Goal: Download file/media

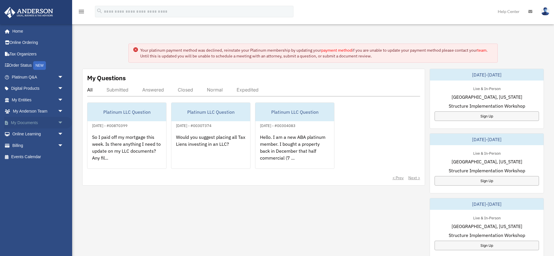
click at [40, 123] on link "My Documents arrow_drop_down" at bounding box center [38, 123] width 68 height 12
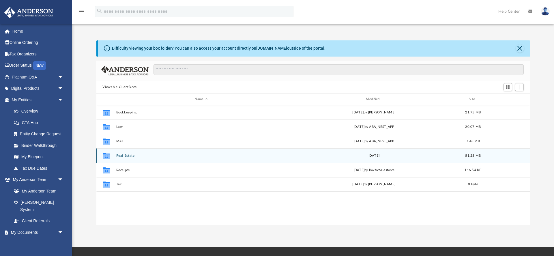
scroll to position [131, 434]
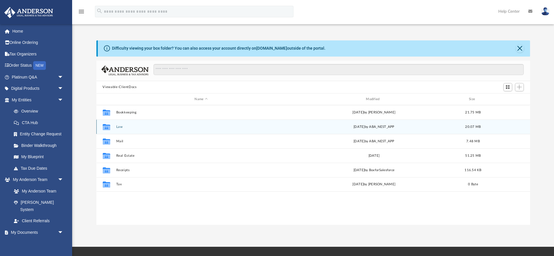
click at [118, 128] on button "Law" at bounding box center [201, 127] width 170 height 4
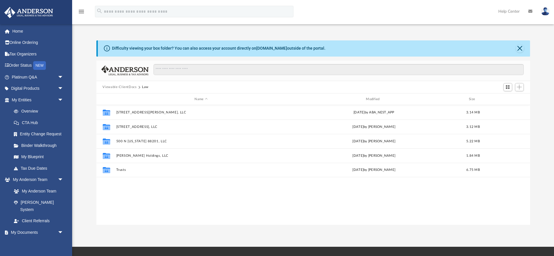
click at [80, 122] on div "Difficulty viewing your box folder? You can also access your account directly o…" at bounding box center [313, 132] width 482 height 184
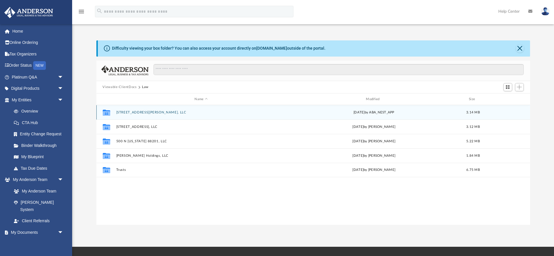
click at [124, 111] on button "[STREET_ADDRESS][PERSON_NAME], LLC" at bounding box center [201, 112] width 170 height 4
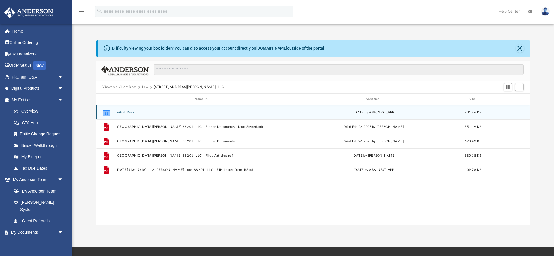
click at [126, 112] on button "Initial Docs" at bounding box center [201, 112] width 170 height 4
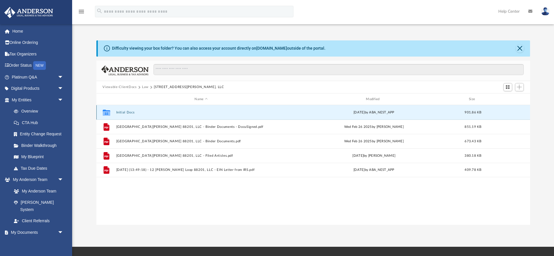
click at [126, 112] on button "Initial Docs" at bounding box center [201, 112] width 170 height 4
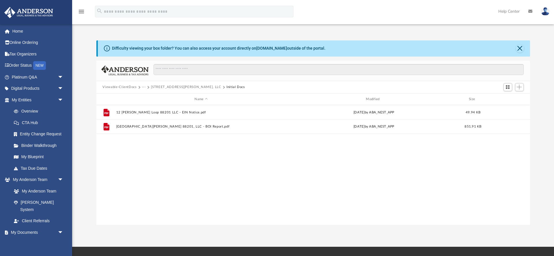
click at [183, 154] on div "File 12 Holly Loop 88201 LLC - EIN Notice.pdf Thu Feb 27 2025 by ABA_NEST_APP 4…" at bounding box center [313, 164] width 434 height 119
click at [166, 88] on button "[STREET_ADDRESS][PERSON_NAME], LLC" at bounding box center [186, 87] width 70 height 5
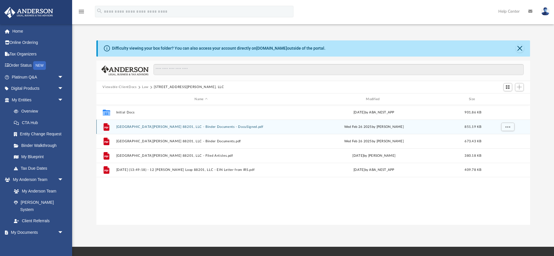
click at [142, 127] on button "12 Holly Loop 88201, LLC - Binder Documents - DocuSigned.pdf" at bounding box center [201, 127] width 170 height 4
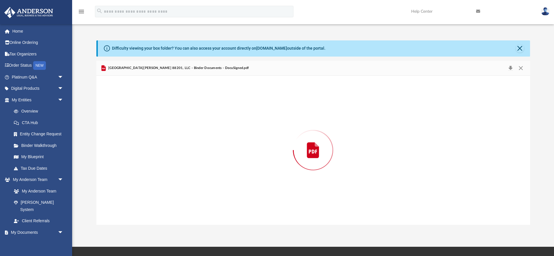
click at [142, 127] on div "Preview" at bounding box center [313, 150] width 434 height 149
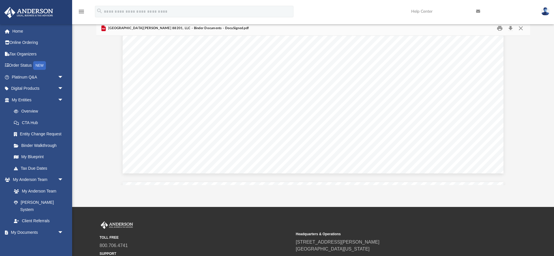
scroll to position [22744, 0]
click at [521, 27] on button "Close" at bounding box center [520, 28] width 10 height 9
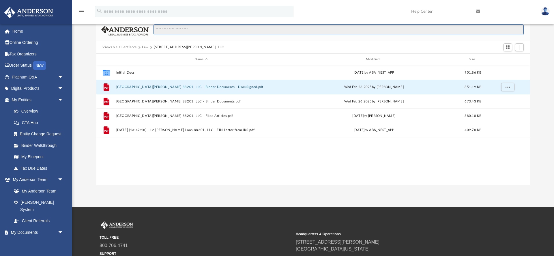
click at [521, 27] on input "Search files and folders" at bounding box center [338, 29] width 370 height 11
click at [154, 181] on div "Collaborated Folder Initial Docs Fri Feb 28 2025 by ABA_NEST_APP 901.86 KB File…" at bounding box center [313, 124] width 434 height 119
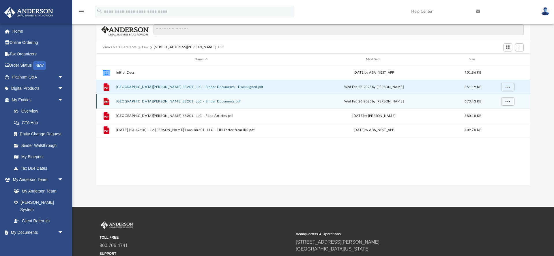
click at [164, 102] on button "12 Holly Loop 88201, LLC - Binder Documents.pdf" at bounding box center [201, 102] width 170 height 4
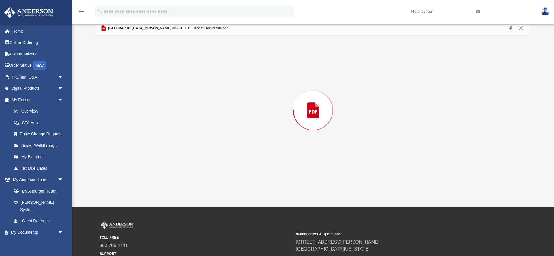
click at [164, 102] on div "Preview" at bounding box center [313, 110] width 434 height 149
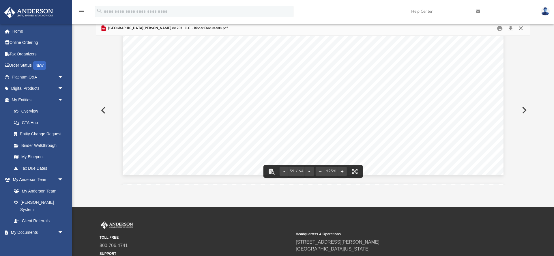
click at [523, 27] on button "Close" at bounding box center [520, 28] width 10 height 9
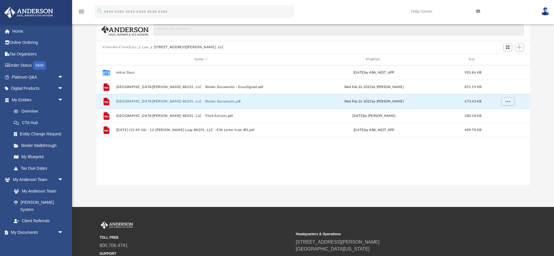
click at [305, 165] on div "Collaborated Folder Initial Docs Fri Feb 28 2025 by ABA_NEST_APP 901.86 KB File…" at bounding box center [313, 124] width 434 height 119
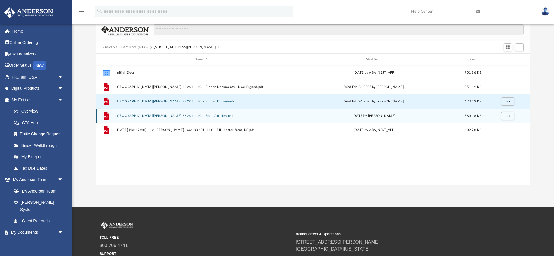
click at [182, 117] on button "12 Holly Loop 88201, LLC - Filed Articles.pdf" at bounding box center [201, 116] width 170 height 4
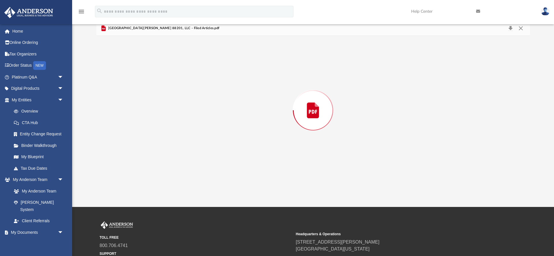
click at [182, 117] on div "Preview" at bounding box center [313, 110] width 434 height 149
click at [521, 29] on button "Close" at bounding box center [520, 28] width 10 height 9
click at [521, 29] on input "Search files and folders" at bounding box center [338, 29] width 370 height 11
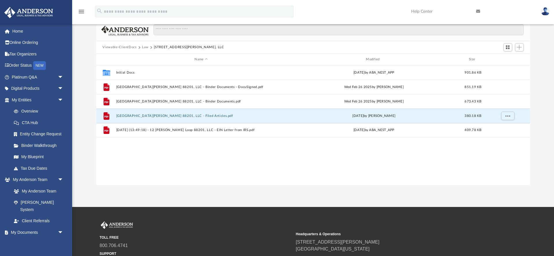
click at [182, 183] on div "Collaborated Folder Initial Docs Fri Feb 28 2025 by ABA_NEST_APP 901.86 KB File…" at bounding box center [313, 124] width 434 height 119
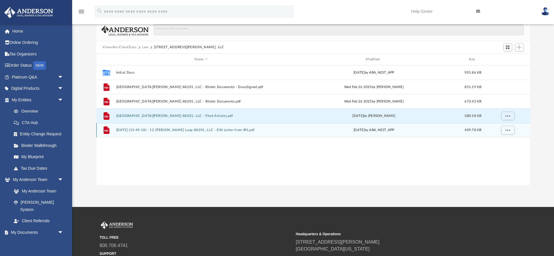
click at [213, 130] on button "2025.03.12 (13:49:18) - 12 Holly Loop 88201, LLC - EIN Letter from IRS.pdf" at bounding box center [201, 130] width 170 height 4
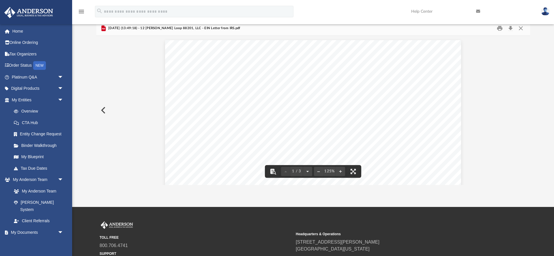
click at [453, 55] on div "Page 1" at bounding box center [313, 230] width 296 height 381
click at [455, 55] on div "Page 1" at bounding box center [313, 230] width 296 height 381
click at [522, 28] on button "Close" at bounding box center [520, 28] width 10 height 9
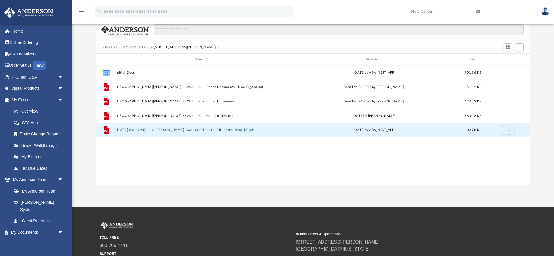
click at [372, 157] on div "Collaborated Folder Initial Docs Fri Feb 28 2025 by ABA_NEST_APP 901.86 KB File…" at bounding box center [313, 124] width 434 height 119
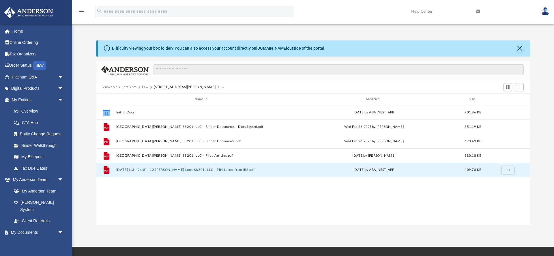
click at [144, 86] on button "Law" at bounding box center [145, 87] width 7 height 5
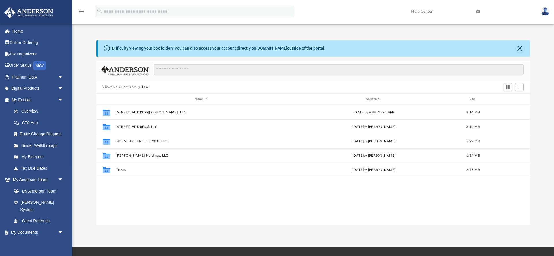
click at [128, 87] on button "Viewable-ClientDocs" at bounding box center [119, 87] width 34 height 5
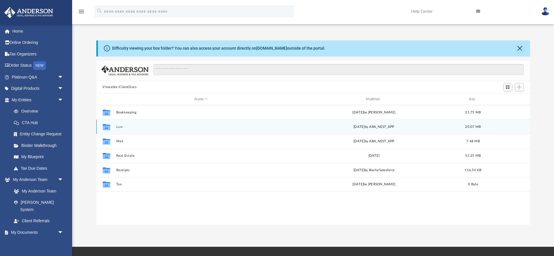
click at [118, 128] on button "Law" at bounding box center [201, 127] width 170 height 4
click at [131, 128] on button "[STREET_ADDRESS], LLC" at bounding box center [201, 127] width 170 height 4
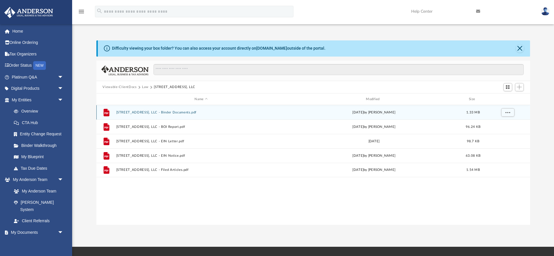
click at [182, 114] on button "[STREET_ADDRESS], LLC - Binder Documents.pdf" at bounding box center [201, 112] width 170 height 4
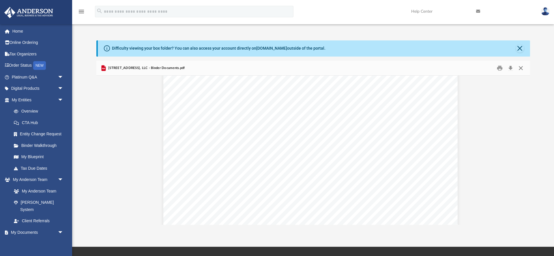
scroll to position [21598, 3]
click at [522, 68] on button "Close" at bounding box center [520, 67] width 10 height 9
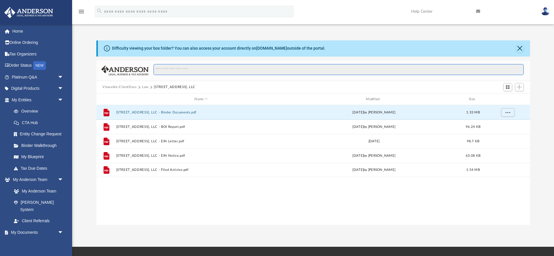
click at [522, 68] on input "Search files and folders" at bounding box center [338, 69] width 370 height 11
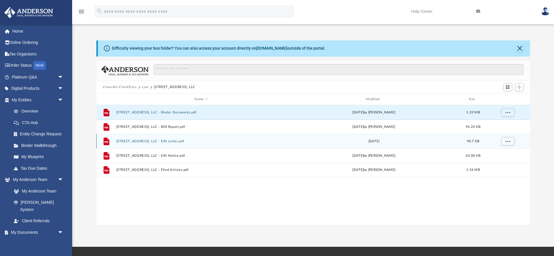
click at [399, 140] on div "[DATE]" at bounding box center [374, 141] width 170 height 5
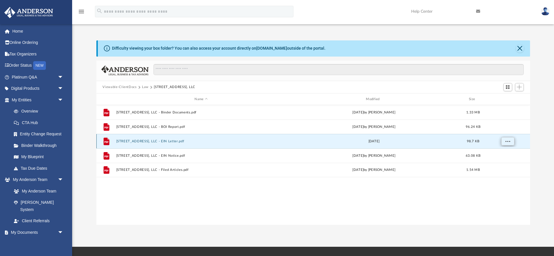
click at [504, 143] on button "More options" at bounding box center [507, 141] width 13 height 9
click at [502, 163] on li "Download" at bounding box center [502, 162] width 17 height 6
click at [435, 203] on div "File [STREET_ADDRESS], LLC - Binder Documents.pdf [DATE] by [PERSON_NAME] 1.33 …" at bounding box center [313, 164] width 434 height 119
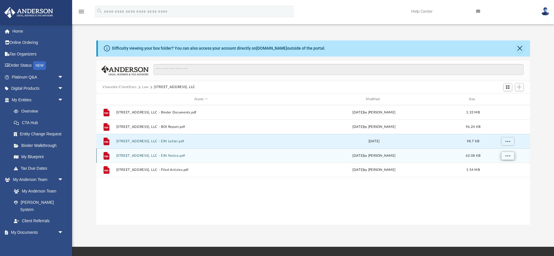
click at [505, 155] on span "More options" at bounding box center [507, 155] width 5 height 3
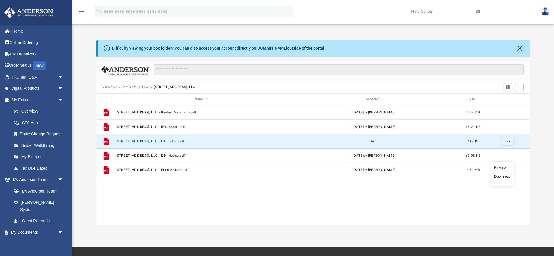
click at [503, 177] on li "Download" at bounding box center [502, 177] width 17 height 6
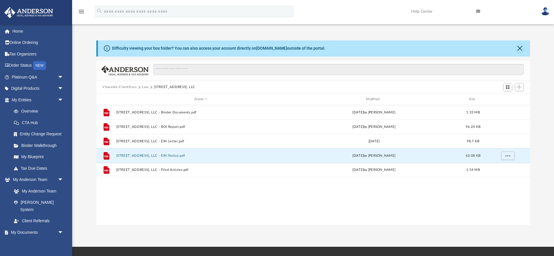
click at [440, 196] on div "File [STREET_ADDRESS], LLC - Binder Documents.pdf [DATE] by [PERSON_NAME] 1.33 …" at bounding box center [313, 164] width 434 height 119
click at [470, 190] on div "File [STREET_ADDRESS], LLC - Binder Documents.pdf [DATE] by [PERSON_NAME] 1.33 …" at bounding box center [313, 164] width 434 height 119
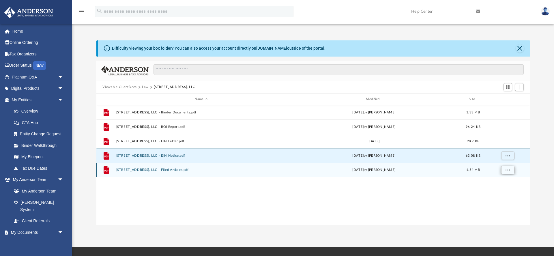
click at [504, 170] on button "More options" at bounding box center [507, 170] width 13 height 9
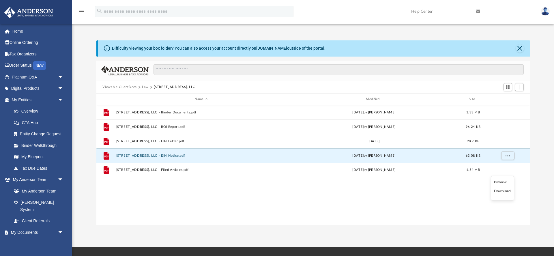
click at [500, 190] on li "Download" at bounding box center [502, 191] width 17 height 6
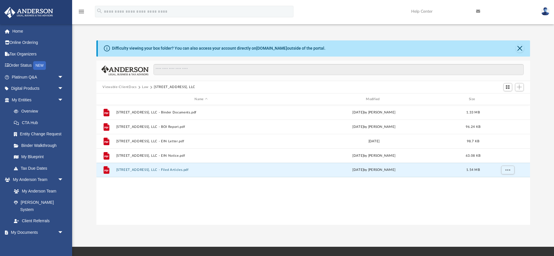
click at [146, 86] on button "Law" at bounding box center [145, 87] width 7 height 5
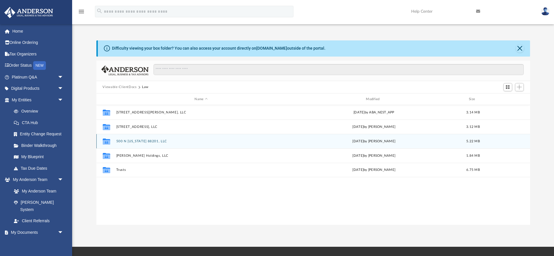
click at [136, 141] on button "500 N [US_STATE] 88201, LLC" at bounding box center [201, 141] width 170 height 4
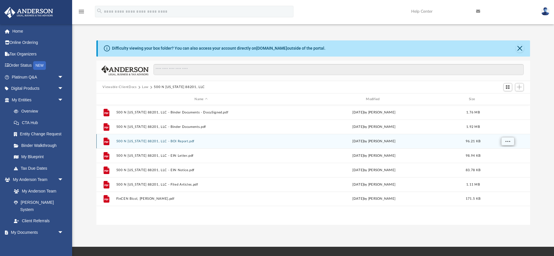
click at [505, 141] on span "More options" at bounding box center [507, 141] width 5 height 3
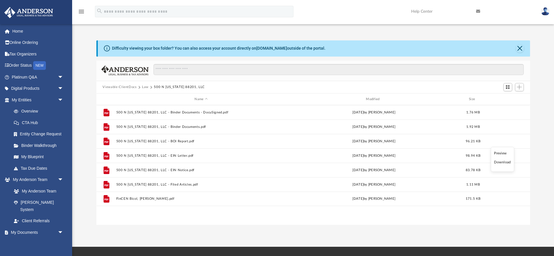
click at [503, 162] on li "Download" at bounding box center [502, 162] width 17 height 6
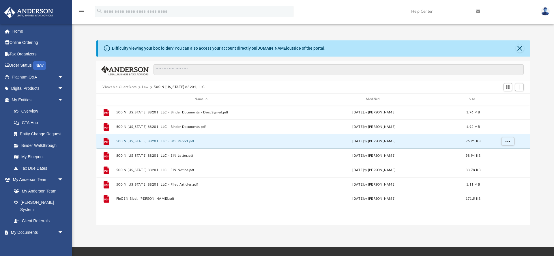
click at [146, 88] on button "Law" at bounding box center [145, 87] width 7 height 5
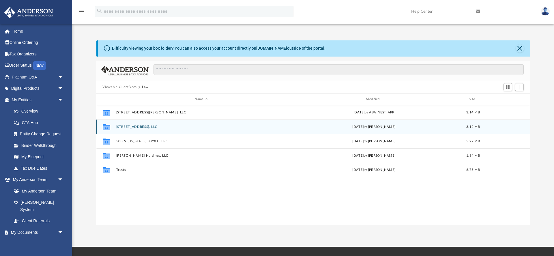
click at [132, 126] on button "[STREET_ADDRESS], LLC" at bounding box center [201, 127] width 170 height 4
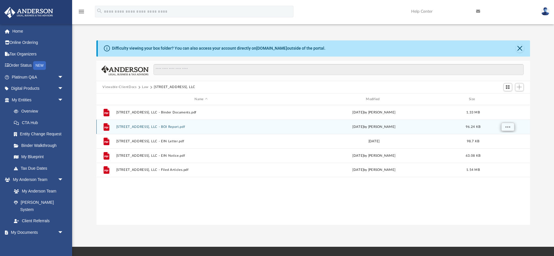
click at [505, 126] on span "More options" at bounding box center [507, 126] width 5 height 3
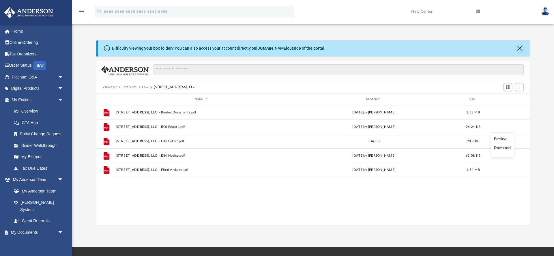
click at [502, 149] on li "Download" at bounding box center [502, 148] width 17 height 6
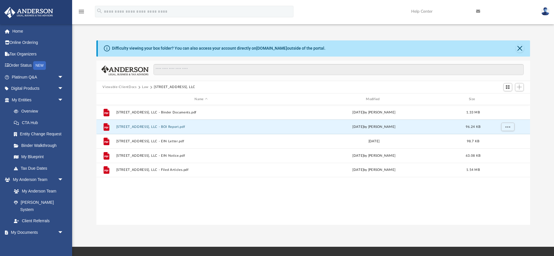
click at [143, 87] on button "Law" at bounding box center [145, 87] width 7 height 5
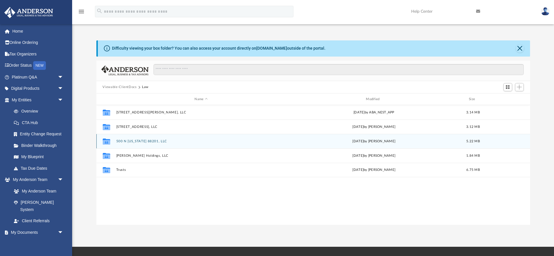
click at [130, 140] on button "500 N [US_STATE] 88201, LLC" at bounding box center [201, 141] width 170 height 4
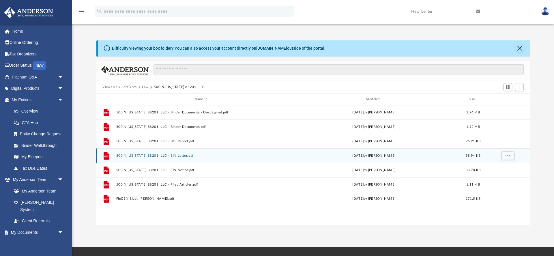
click at [255, 155] on button "500 N Kentucky 88201, LLC - EIN Letter.pdf" at bounding box center [201, 156] width 170 height 4
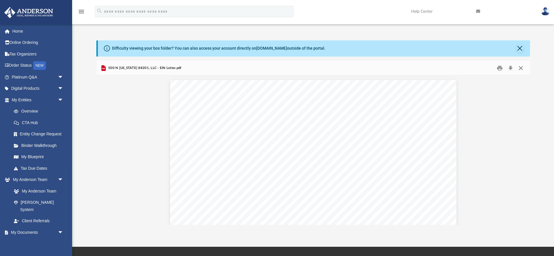
click at [522, 69] on button "Close" at bounding box center [520, 67] width 10 height 9
click at [522, 69] on input "Search files and folders" at bounding box center [338, 69] width 370 height 11
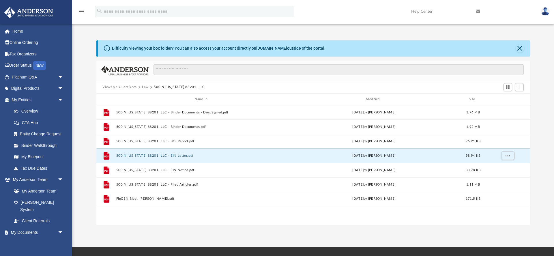
click at [217, 224] on div "File 500 N Kentucky 88201, LLC - Binder Documents - DocuSigned.pdf Mon Mar 27 2…" at bounding box center [313, 164] width 434 height 119
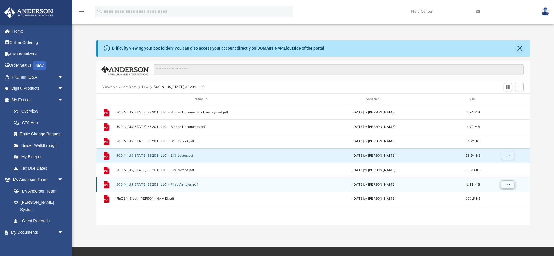
click at [507, 185] on span "More options" at bounding box center [507, 184] width 5 height 3
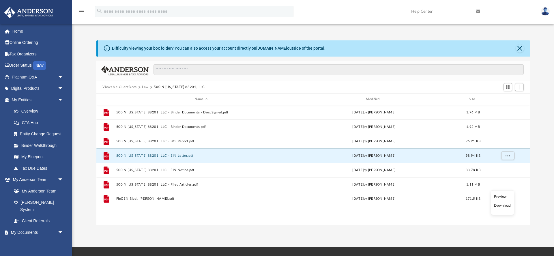
click at [502, 206] on li "Download" at bounding box center [502, 205] width 17 height 6
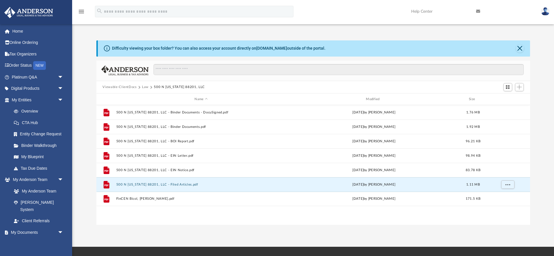
click at [243, 220] on div "File 500 N Kentucky 88201, LLC - Binder Documents - DocuSigned.pdf Mon Mar 27 2…" at bounding box center [313, 164] width 434 height 119
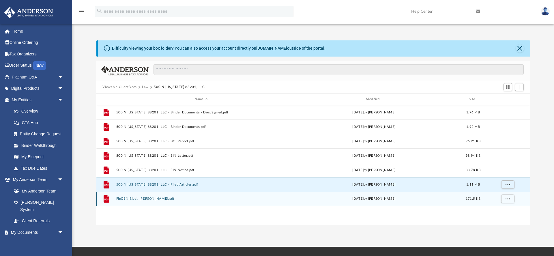
click at [375, 198] on div "Mon Nov 4 2024 by Francis Ian Bicol" at bounding box center [374, 198] width 170 height 5
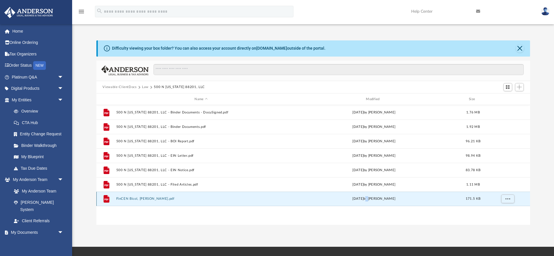
click at [375, 198] on div "Mon Nov 4 2024 by Francis Ian Bicol" at bounding box center [374, 198] width 170 height 5
click at [430, 195] on div "File FinCEN Bicol, Francis Ian.pdf Mon Nov 4 2024 by Francis Ian Bicol 171.5 KB" at bounding box center [313, 199] width 434 height 14
click at [156, 199] on button "FinCEN Bicol, Francis Ian.pdf" at bounding box center [201, 199] width 170 height 4
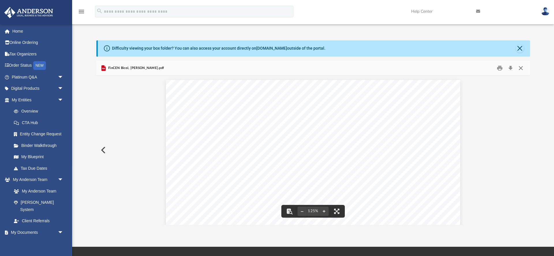
click at [520, 67] on button "Close" at bounding box center [520, 67] width 10 height 9
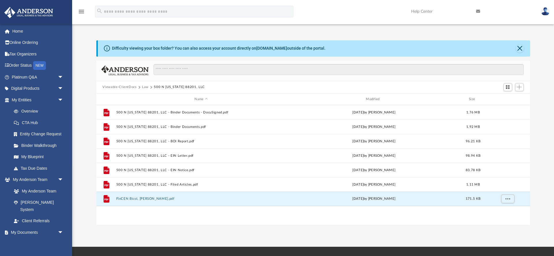
click at [392, 217] on div "File 500 N Kentucky 88201, LLC - Binder Documents - DocuSigned.pdf Mon Mar 27 2…" at bounding box center [313, 164] width 434 height 119
click at [145, 86] on button "Law" at bounding box center [145, 87] width 7 height 5
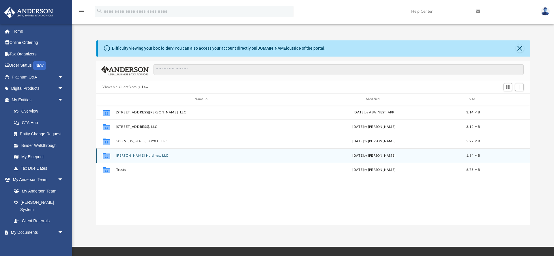
click at [141, 155] on button "[PERSON_NAME] Holdings, LLC" at bounding box center [201, 156] width 170 height 4
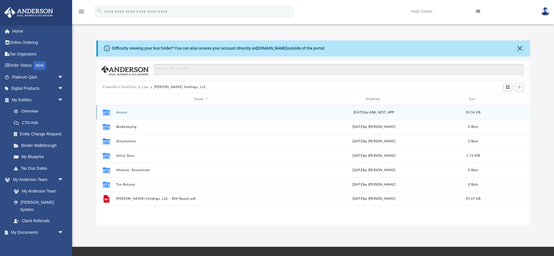
click at [123, 114] on button "Annual" at bounding box center [201, 112] width 170 height 4
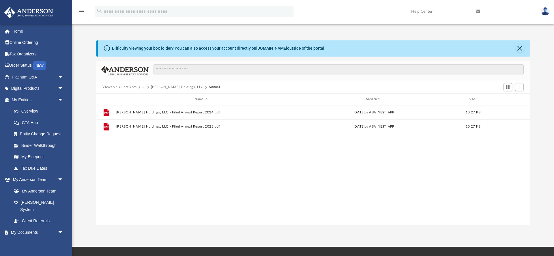
click at [150, 189] on div "File Ambrocio Holdings, LLC - Filed Annual Report 2024.pdf Thu Mar 21 2024 by A…" at bounding box center [313, 164] width 434 height 119
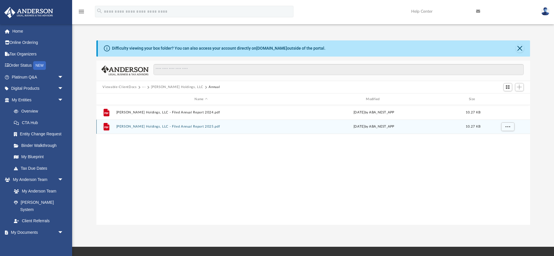
click at [143, 128] on button "Ambrocio Holdings, LLC - Filed Annual Report 2025.pdf" at bounding box center [201, 127] width 170 height 4
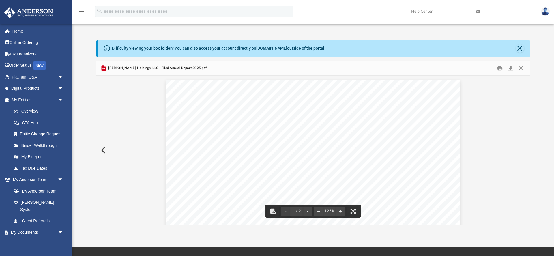
scroll to position [0, 0]
click at [510, 68] on button "Download" at bounding box center [510, 67] width 10 height 9
click at [521, 69] on button "Close" at bounding box center [520, 67] width 10 height 9
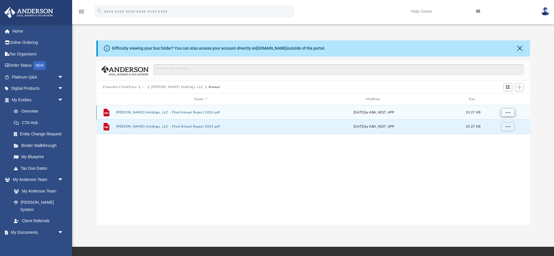
click at [505, 113] on button "More options" at bounding box center [507, 112] width 13 height 9
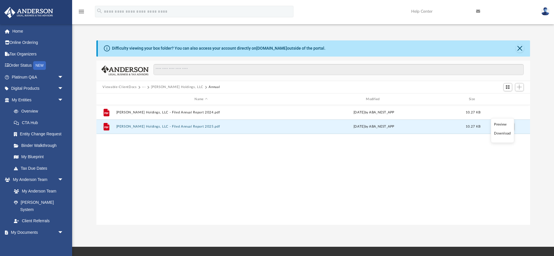
click at [503, 132] on li "Download" at bounding box center [502, 133] width 17 height 6
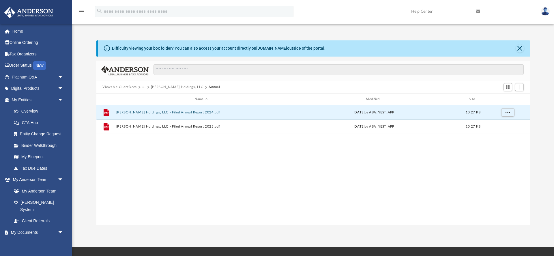
click at [181, 88] on button "[PERSON_NAME] Holdings, LLC" at bounding box center [177, 87] width 52 height 5
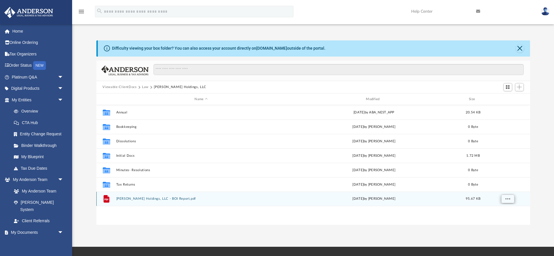
click at [504, 201] on button "More options" at bounding box center [507, 199] width 13 height 9
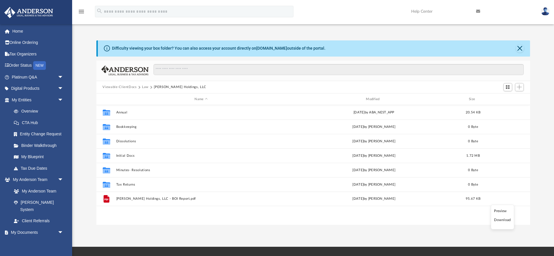
click at [504, 220] on li "Download" at bounding box center [502, 220] width 17 height 6
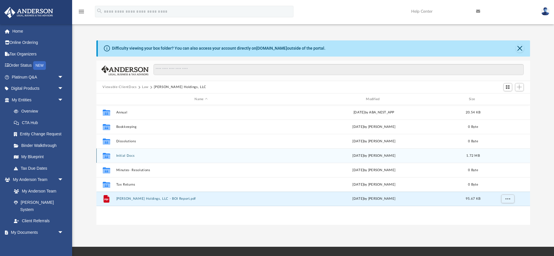
click at [130, 156] on button "Initial Docs" at bounding box center [201, 156] width 170 height 4
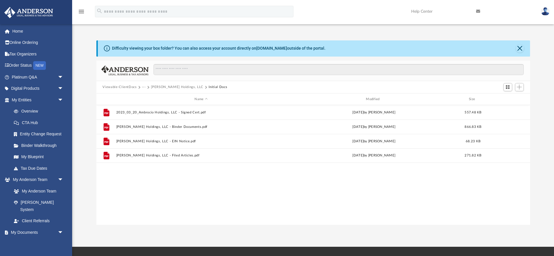
click at [211, 182] on div "File 2023_03_20_Ambrocio Holdings, LLC - Signed Cert.pdf Mon Mar 20 2023 by Ram…" at bounding box center [313, 164] width 434 height 119
click at [368, 187] on div "File 2023_03_20_Ambrocio Holdings, LLC - Signed Cert.pdf Mon Mar 20 2023 by Ram…" at bounding box center [313, 164] width 434 height 119
click at [165, 88] on button "[PERSON_NAME] Holdings, LLC" at bounding box center [177, 87] width 52 height 5
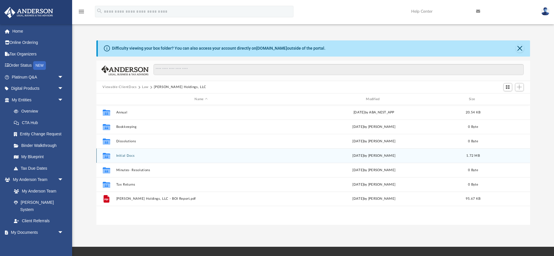
click at [126, 156] on button "Initial Docs" at bounding box center [201, 156] width 170 height 4
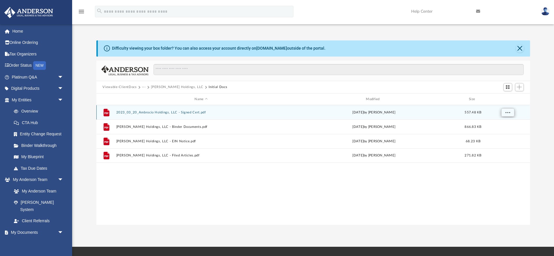
click at [511, 113] on button "More options" at bounding box center [507, 112] width 13 height 9
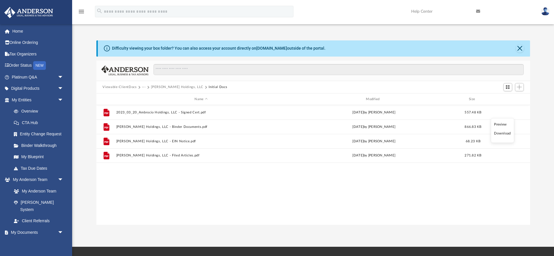
click at [502, 135] on li "Download" at bounding box center [502, 133] width 17 height 6
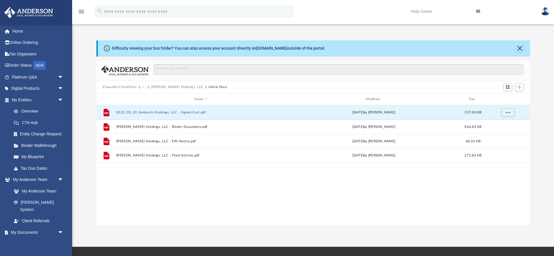
click at [124, 86] on button "Viewable-ClientDocs" at bounding box center [119, 87] width 34 height 5
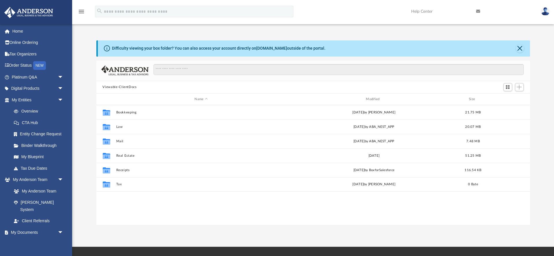
click at [153, 208] on div "Collaborated Folder Bookkeeping Fri Feb 21 2025 by Tesia Owen 21.75 MB Collabor…" at bounding box center [313, 164] width 434 height 119
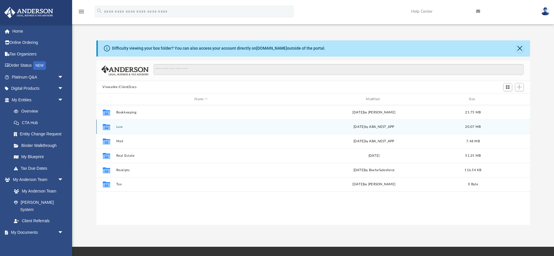
click at [119, 127] on button "Law" at bounding box center [201, 127] width 170 height 4
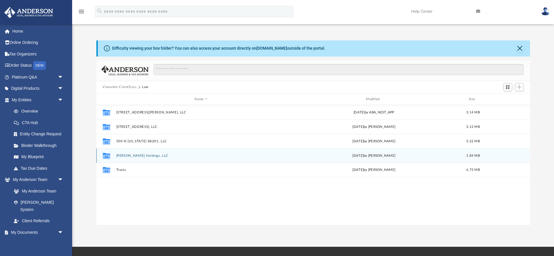
click at [122, 157] on button "[PERSON_NAME] Holdings, LLC" at bounding box center [201, 156] width 170 height 4
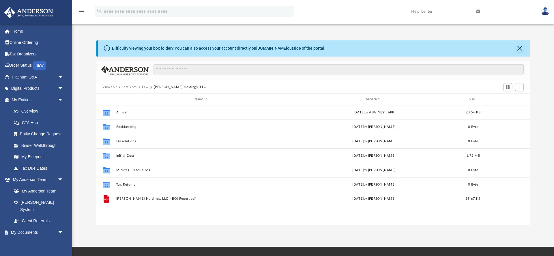
click at [146, 87] on button "Law" at bounding box center [145, 87] width 7 height 5
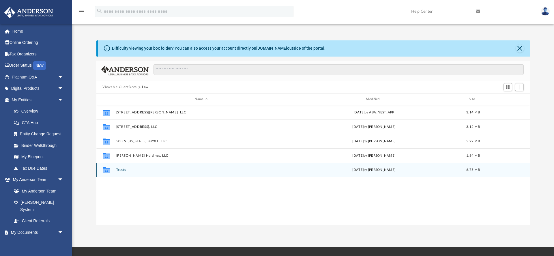
click at [123, 168] on button "Trusts" at bounding box center [201, 170] width 170 height 4
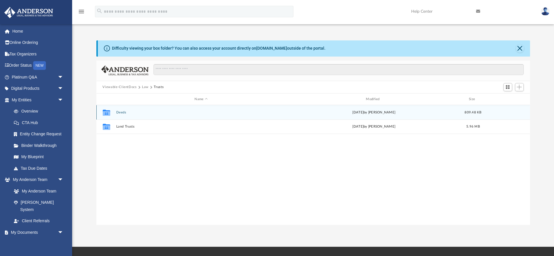
click at [119, 114] on button "Deeds" at bounding box center [201, 112] width 170 height 4
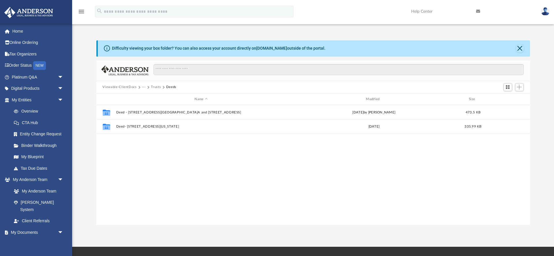
click at [206, 176] on div "Collaborated Folder Deed - 300 West 9th Street, #A and 300 West 9th Street, #B …" at bounding box center [313, 164] width 434 height 119
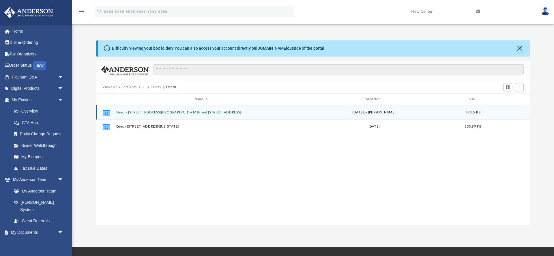
click at [194, 113] on button "Deed - 300 West 9th Street, #A and 300 West 9th Street, #B" at bounding box center [201, 112] width 170 height 4
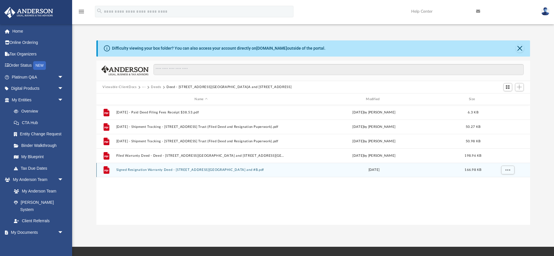
click at [313, 171] on div "Fri Jan 5 2024" at bounding box center [374, 170] width 170 height 5
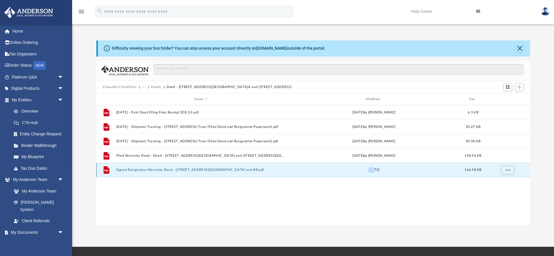
click at [196, 170] on button "Signed Resignation Warranty Deed - 300 West 9th Street #A and #B.pdf" at bounding box center [201, 170] width 170 height 4
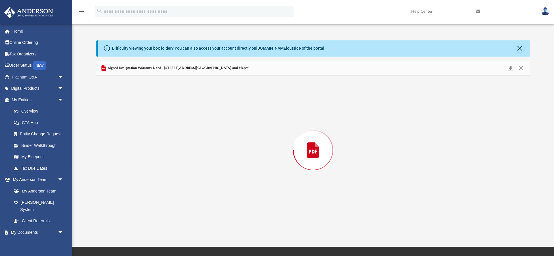
click at [196, 170] on div "Preview" at bounding box center [313, 150] width 434 height 149
click at [522, 69] on button "Close" at bounding box center [520, 67] width 10 height 9
click at [522, 69] on input "Search files and folders" at bounding box center [338, 69] width 370 height 11
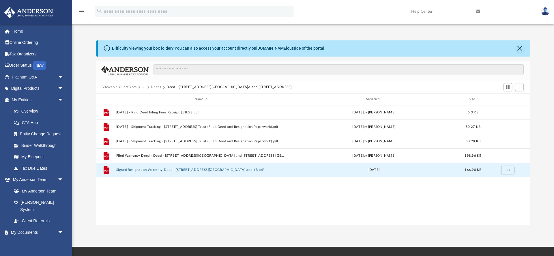
click at [267, 191] on div "File 2024.01.04 - Paid Deed Filing Fees Receipt $38.53.pdf Thu Jan 4 2024 by Ca…" at bounding box center [313, 164] width 434 height 119
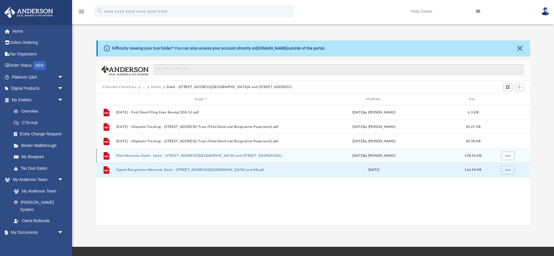
click at [276, 156] on button "Filed Warranty Deed - Deed - 300 West 9th Street, #A and 300 West 9th Street #B…" at bounding box center [201, 156] width 170 height 4
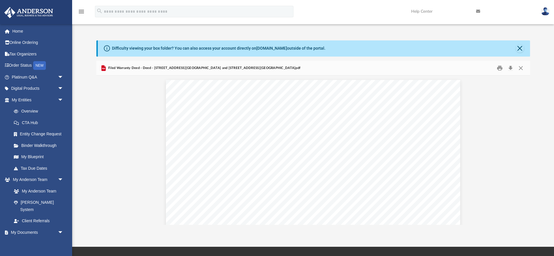
scroll to position [0, 0]
click at [511, 67] on button "Download" at bounding box center [510, 67] width 10 height 9
click at [521, 68] on button "Close" at bounding box center [520, 67] width 10 height 9
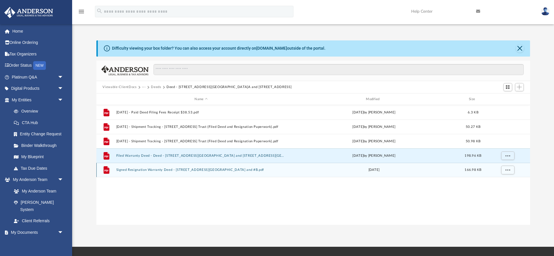
click at [235, 169] on button "Signed Resignation Warranty Deed - 300 West 9th Street #A and #B.pdf" at bounding box center [201, 170] width 170 height 4
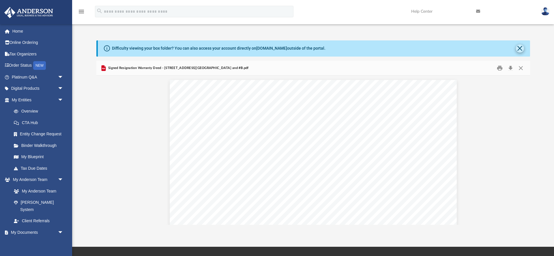
click at [520, 47] on button "Close" at bounding box center [520, 48] width 8 height 8
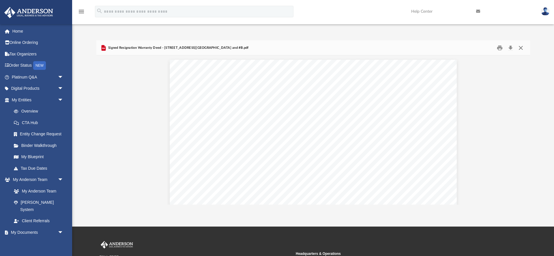
click at [520, 49] on button "Close" at bounding box center [520, 47] width 10 height 9
click at [520, 49] on input "Search files and folders" at bounding box center [338, 49] width 370 height 11
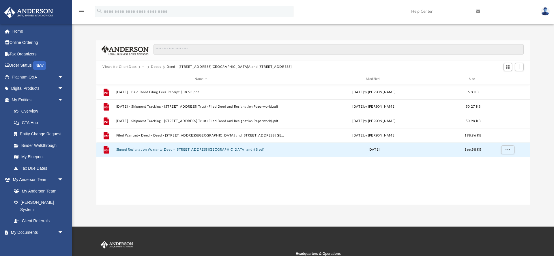
click at [262, 166] on div "File 2024.01.04 - Paid Deed Filing Fees Receipt $38.53.pdf Thu Jan 4 2024 by Ca…" at bounding box center [313, 144] width 434 height 119
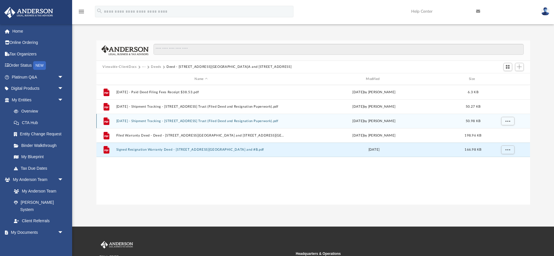
click at [298, 119] on div "Tue Mar 26 2024 by Cassie Yurk" at bounding box center [374, 121] width 170 height 5
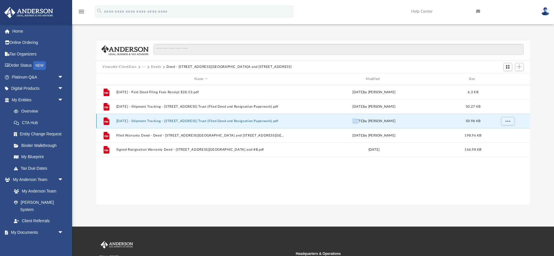
click at [298, 119] on div "Tue Mar 26 2024 by Cassie Yurk" at bounding box center [374, 121] width 170 height 5
click at [201, 121] on button "2024.03.26 - Shipment Tracking - 300 W 9th St Trust (Filed Deed and Resignation…" at bounding box center [201, 121] width 170 height 4
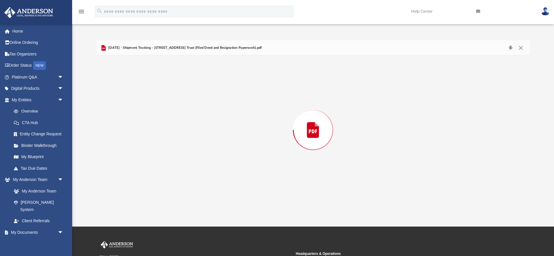
click at [201, 121] on div "Preview" at bounding box center [313, 129] width 434 height 149
click at [521, 48] on button "Close" at bounding box center [520, 47] width 10 height 9
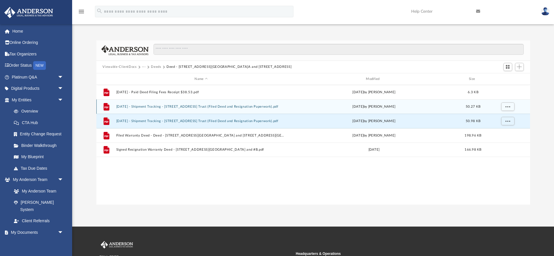
click at [234, 106] on button "2024.01.08 - Shipment Tracking - 300 W 9th St Trust (Filed Deed and Resignation…" at bounding box center [201, 107] width 170 height 4
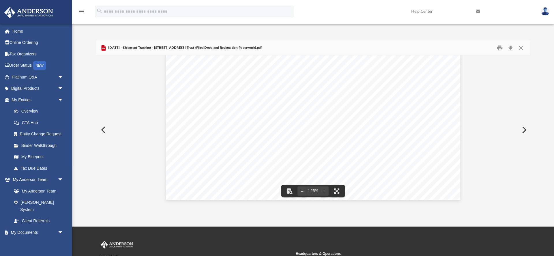
scroll to position [241, 0]
click at [523, 48] on button "Close" at bounding box center [520, 47] width 10 height 9
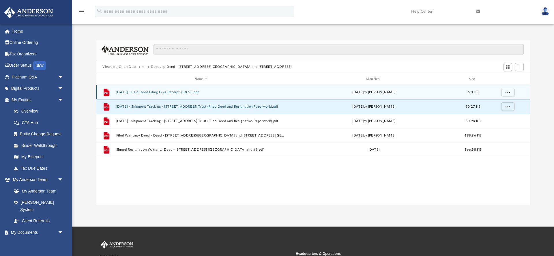
click at [222, 95] on div "File 2024.01.04 - Paid Deed Filing Fees Receipt $38.53.pdf Thu Jan 4 2024 by Ca…" at bounding box center [313, 92] width 434 height 14
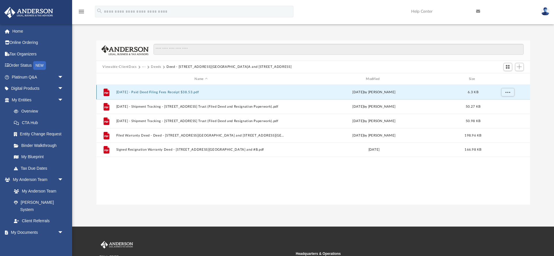
click at [222, 95] on div "File 2024.01.04 - Paid Deed Filing Fees Receipt $38.53.pdf Thu Jan 4 2024 by Ca…" at bounding box center [313, 92] width 434 height 14
click at [181, 93] on button "2024.01.04 - Paid Deed Filing Fees Receipt $38.53.pdf" at bounding box center [201, 92] width 170 height 4
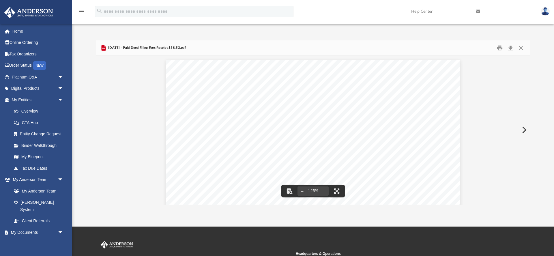
scroll to position [0, 0]
click at [518, 48] on button "Close" at bounding box center [520, 47] width 10 height 9
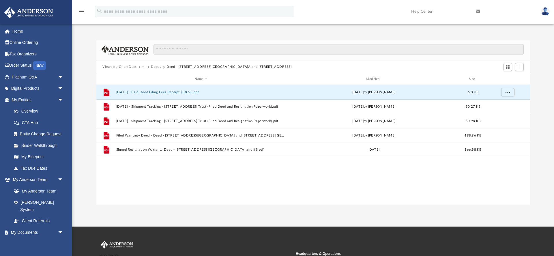
click at [205, 185] on div "File 2024.01.04 - Paid Deed Filing Fees Receipt $38.53.pdf Thu Jan 4 2024 by Ca…" at bounding box center [313, 144] width 434 height 119
click at [145, 67] on button "···" at bounding box center [144, 66] width 4 height 5
click at [149, 85] on li "Trusts" at bounding box center [150, 86] width 10 height 6
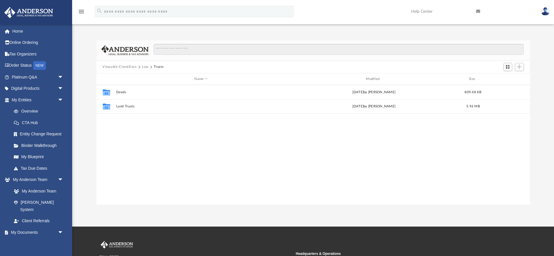
click at [157, 159] on div "Collaborated Folder Deeds Tue Mar 26 2024 by Cassie Yurk 809.48 KB Collaborated…" at bounding box center [313, 144] width 434 height 119
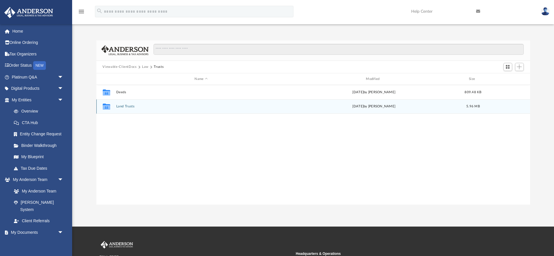
click at [133, 108] on button "Land Trusts" at bounding box center [201, 107] width 170 height 4
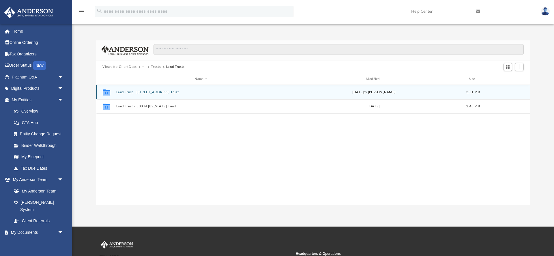
click at [145, 91] on button "Land Trust - 300 W 9th St Trust" at bounding box center [201, 92] width 170 height 4
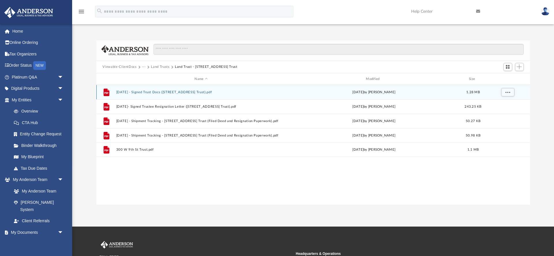
click at [175, 93] on button "2024.01.02 - Signed Trust Docs (300 W 9th St Trust).pdf" at bounding box center [201, 92] width 170 height 4
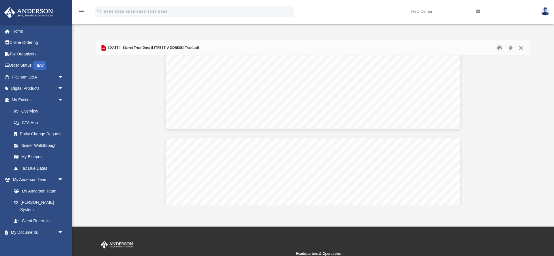
scroll to position [6127, 0]
click at [521, 48] on button "Close" at bounding box center [520, 47] width 10 height 9
click at [521, 48] on input "Search files and folders" at bounding box center [338, 49] width 370 height 11
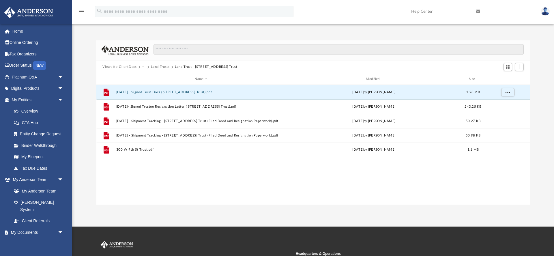
click at [181, 170] on div "File 2024.01.02 - Signed Trust Docs (300 W 9th St Trust).pdf Tue Jan 2 2024 by …" at bounding box center [313, 144] width 434 height 119
click at [163, 67] on button "Land Trusts" at bounding box center [160, 66] width 18 height 5
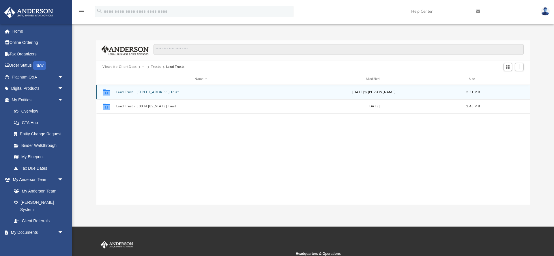
click at [148, 93] on button "Land Trust - 300 W 9th St Trust" at bounding box center [201, 92] width 170 height 4
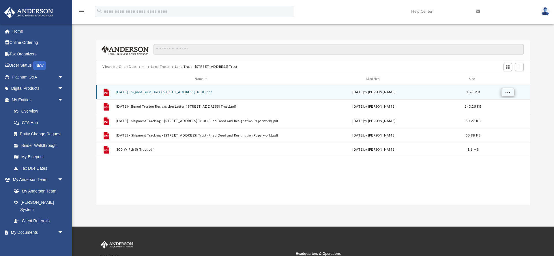
click at [506, 91] on span "More options" at bounding box center [507, 92] width 5 height 3
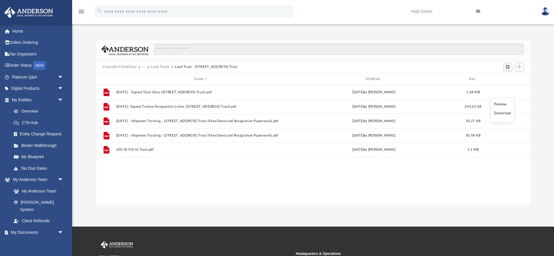
click at [502, 113] on li "Download" at bounding box center [502, 113] width 17 height 6
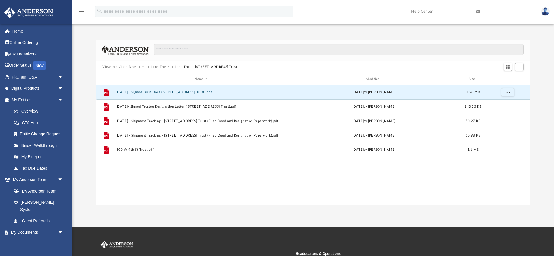
click at [495, 179] on div "File 2024.01.02 - Signed Trust Docs (300 W 9th St Trust).pdf Tue Jan 2 2024 by …" at bounding box center [313, 144] width 434 height 119
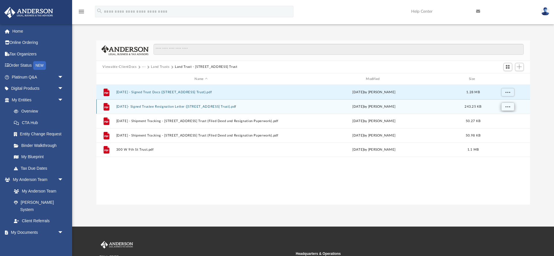
click at [508, 105] on span "More options" at bounding box center [507, 106] width 5 height 3
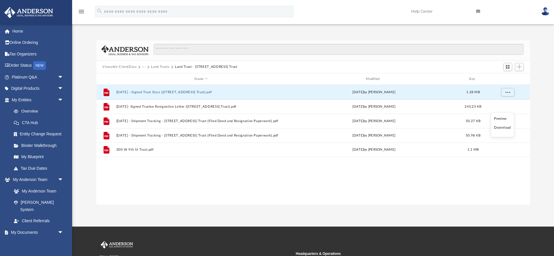
click at [487, 182] on div "File 2024.01.02 - Signed Trust Docs (300 W 9th St Trust).pdf Tue Jan 2 2024 by …" at bounding box center [313, 144] width 434 height 119
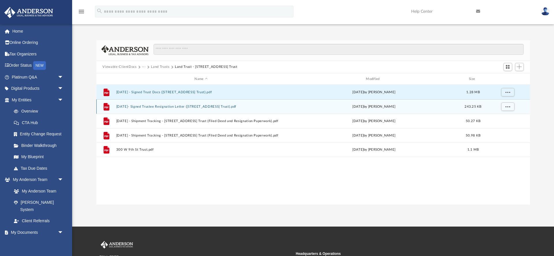
click at [334, 109] on div "File 2024.01.07- Signed Trustee Resignation Letter (300 W 9th St Trust).pdf Mon…" at bounding box center [313, 106] width 434 height 14
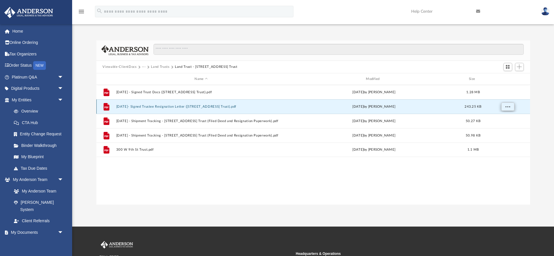
click at [511, 107] on button "More options" at bounding box center [507, 106] width 13 height 9
click at [505, 128] on li "Download" at bounding box center [502, 128] width 17 height 6
click at [455, 168] on div "File 2024.01.02 - Signed Trust Docs (300 W 9th St Trust).pdf Tue Jan 2 2024 by …" at bounding box center [313, 144] width 434 height 119
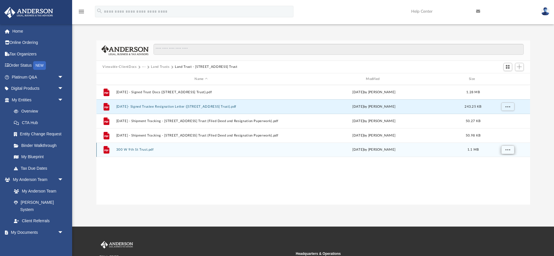
click at [507, 150] on span "More options" at bounding box center [507, 149] width 5 height 3
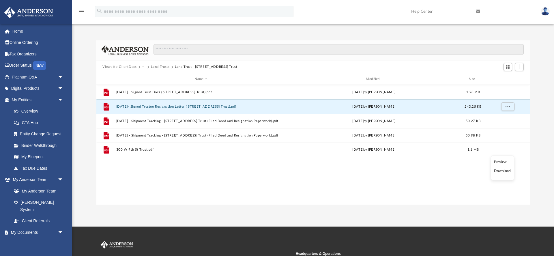
click at [504, 171] on li "Download" at bounding box center [502, 171] width 17 height 6
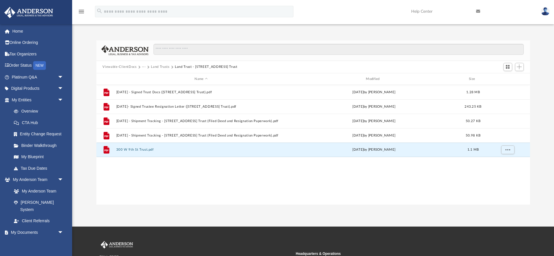
click at [159, 67] on button "Land Trusts" at bounding box center [160, 66] width 18 height 5
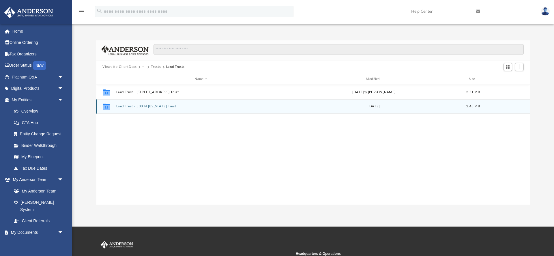
click at [202, 110] on div "Collaborated Folder Land Trust - 500 N Kentucky Trust Thu Aug 10 2023 2.45 MB" at bounding box center [313, 106] width 434 height 14
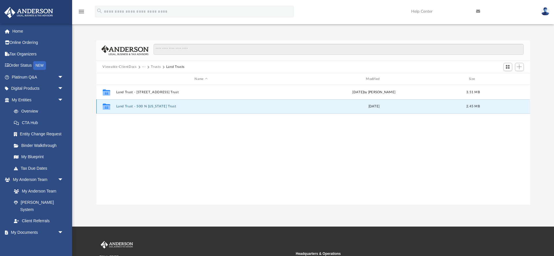
click at [168, 107] on button "Land Trust - 500 N Kentucky Trust" at bounding box center [201, 107] width 170 height 4
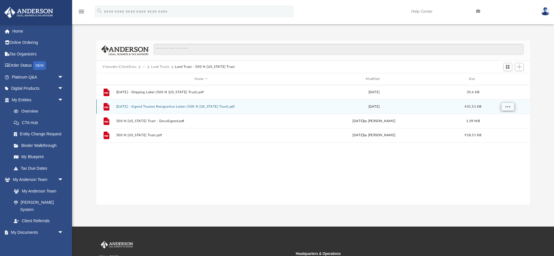
click at [507, 108] on span "More options" at bounding box center [507, 106] width 5 height 3
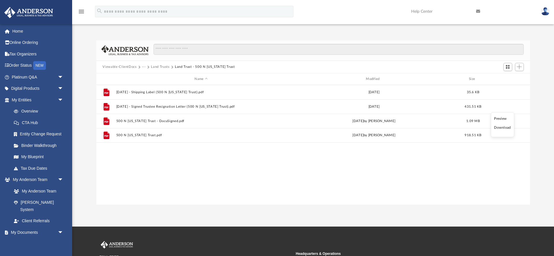
click at [504, 129] on li "Download" at bounding box center [502, 128] width 17 height 6
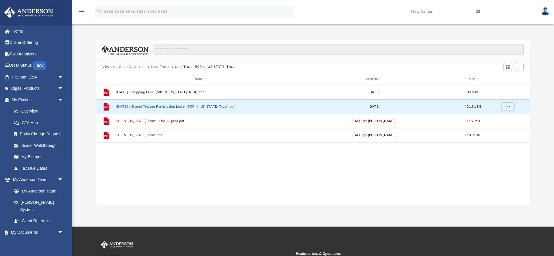
click at [468, 160] on div "File 2023.08.09 - Shipping Label (500 N Kentucky Trust).pdf Wed Aug 9 2023 35.6…" at bounding box center [313, 144] width 434 height 119
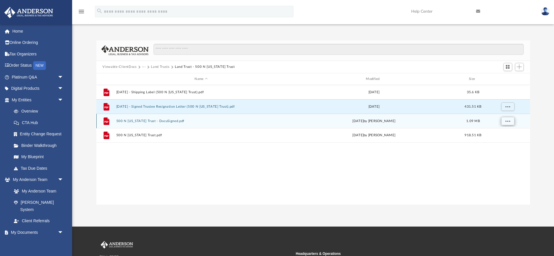
click at [506, 123] on button "More options" at bounding box center [507, 121] width 13 height 9
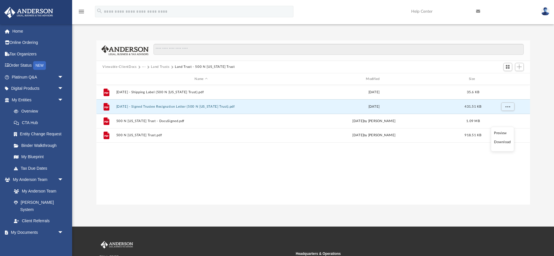
click at [502, 139] on li "Download" at bounding box center [502, 142] width 17 height 6
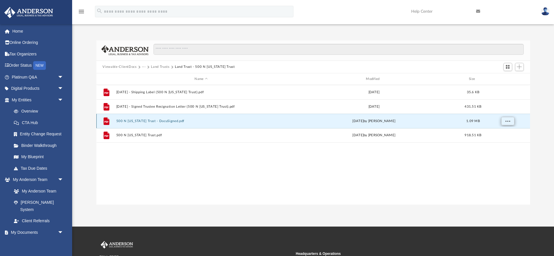
click at [507, 123] on button "More options" at bounding box center [507, 121] width 13 height 9
click at [439, 169] on div "File 2023.08.09 - Shipping Label (500 N Kentucky Trust).pdf Wed Aug 9 2023 35.6…" at bounding box center [313, 144] width 434 height 119
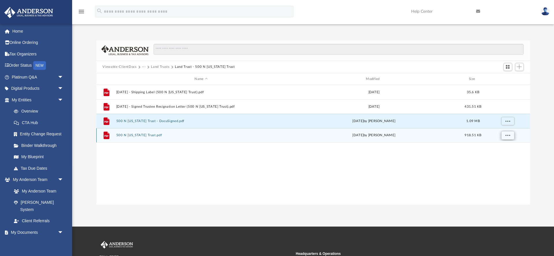
click at [507, 137] on span "More options" at bounding box center [507, 135] width 5 height 3
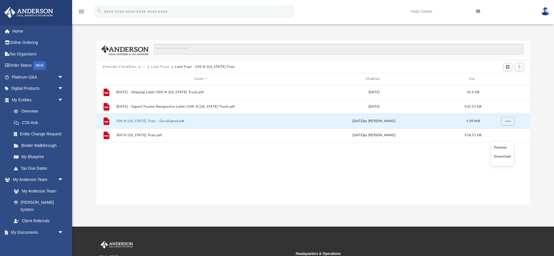
click at [505, 156] on li "Download" at bounding box center [502, 156] width 17 height 6
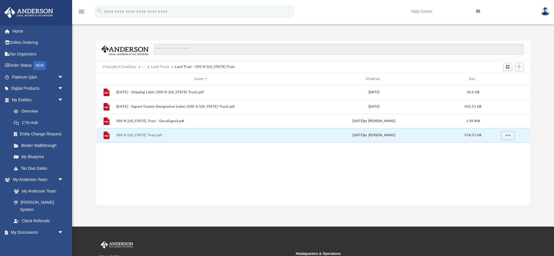
click at [162, 66] on button "Land Trusts" at bounding box center [160, 66] width 18 height 5
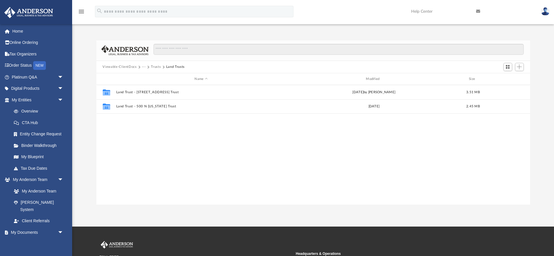
click at [145, 67] on button "···" at bounding box center [144, 66] width 4 height 5
click at [140, 66] on span "Viewable-ClientDocs" at bounding box center [122, 66] width 40 height 5
click at [126, 67] on button "Viewable-ClientDocs" at bounding box center [119, 66] width 34 height 5
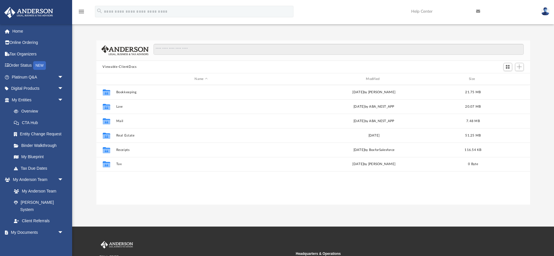
click at [144, 200] on div "Collaborated Folder Bookkeeping Fri Feb 21 2025 by Tesia Owen 21.75 MB Collabor…" at bounding box center [313, 144] width 434 height 119
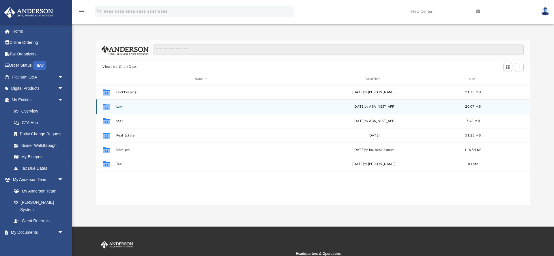
click at [119, 106] on button "Law" at bounding box center [201, 107] width 170 height 4
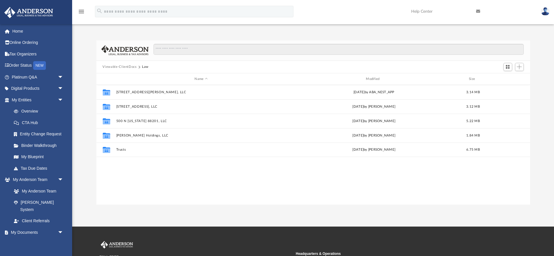
click at [119, 66] on button "Viewable-ClientDocs" at bounding box center [119, 66] width 34 height 5
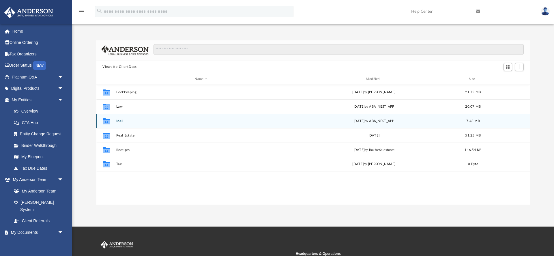
click at [121, 120] on button "Mail" at bounding box center [201, 121] width 170 height 4
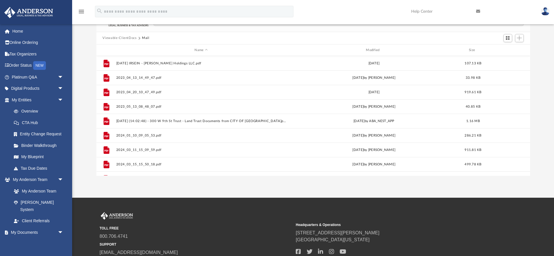
scroll to position [0, 0]
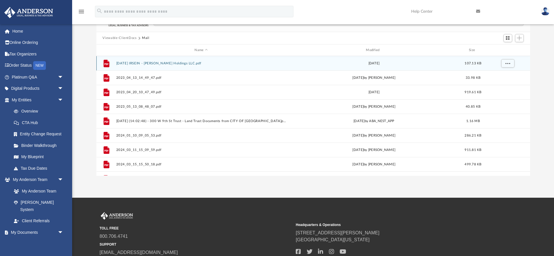
click at [164, 64] on button "03-30-2023 IRSEIN - Ambrocio Holdings LLC.pdf" at bounding box center [201, 63] width 170 height 4
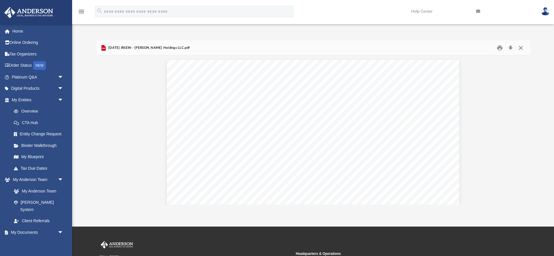
click at [522, 48] on button "Close" at bounding box center [520, 47] width 10 height 9
click at [522, 48] on input "Search files and folders" at bounding box center [338, 49] width 370 height 11
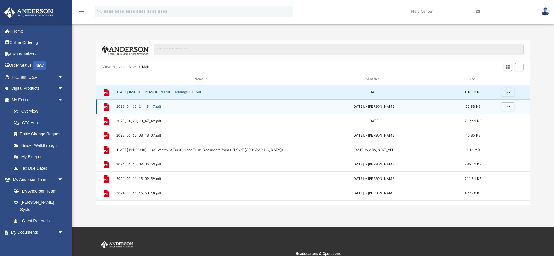
click at [146, 105] on button "2023_04_13_14_49_47.pdf" at bounding box center [201, 107] width 170 height 4
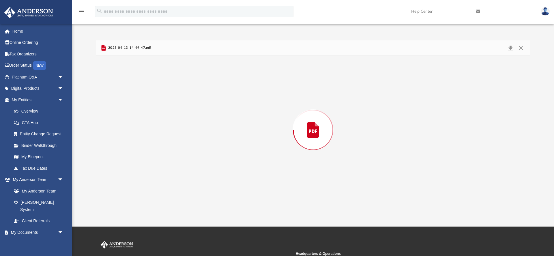
click at [146, 105] on div "Preview" at bounding box center [313, 129] width 434 height 149
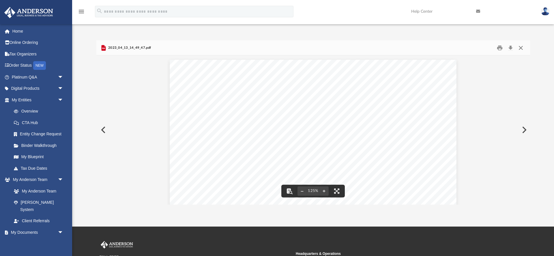
click at [522, 49] on button "Close" at bounding box center [520, 47] width 10 height 9
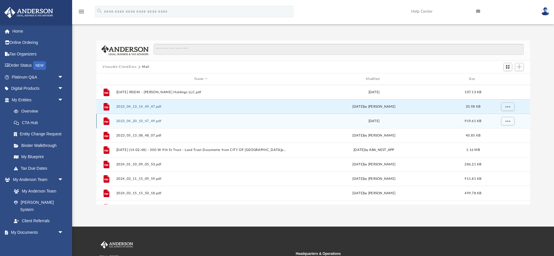
click at [192, 123] on button "2023_04_20_10_47_49.pdf" at bounding box center [201, 121] width 170 height 4
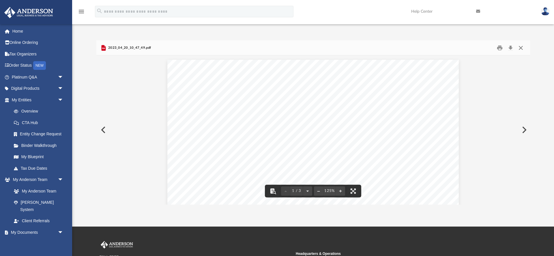
click at [521, 46] on button "Close" at bounding box center [520, 47] width 10 height 9
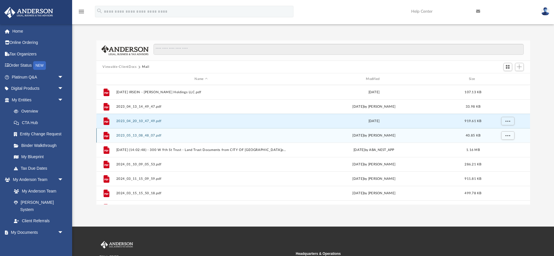
click at [149, 136] on button "2023_05_13_08_48_07.pdf" at bounding box center [201, 136] width 170 height 4
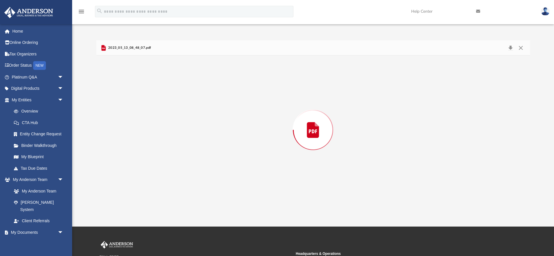
click at [149, 136] on div "Preview" at bounding box center [313, 129] width 434 height 149
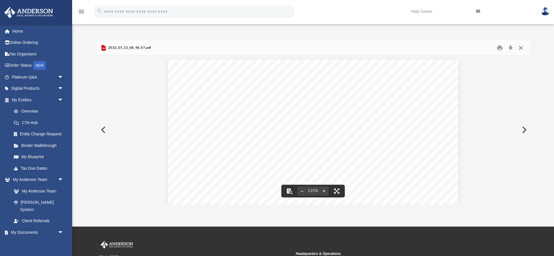
click at [520, 47] on button "Close" at bounding box center [520, 47] width 10 height 9
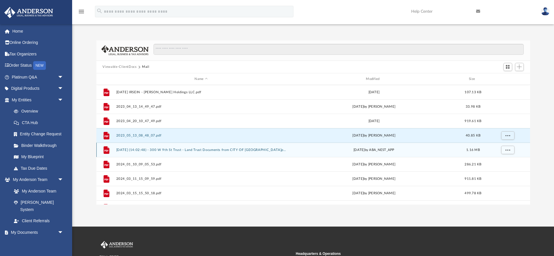
click at [169, 150] on button "2024.12.13 (14:02:48) - 300 W 9th St Trust - Land Trust Documents from CITY OF …" at bounding box center [201, 150] width 170 height 4
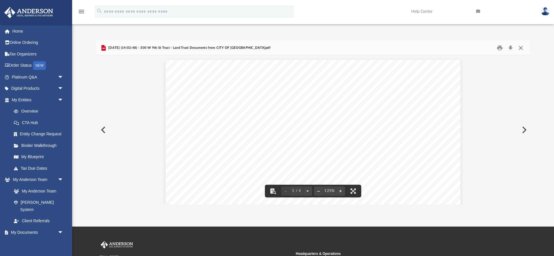
click at [520, 48] on button "Close" at bounding box center [520, 47] width 10 height 9
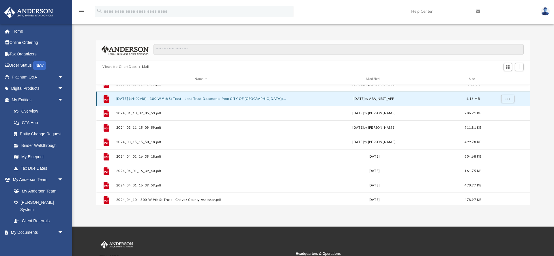
scroll to position [53, 0]
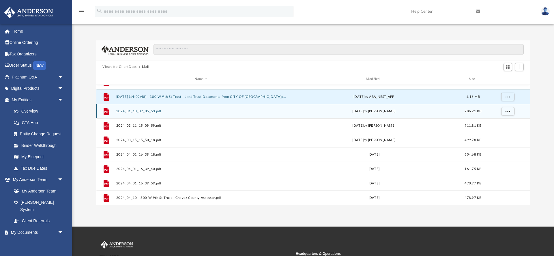
click at [185, 111] on button "2024_01_10_09_05_53.pdf" at bounding box center [201, 111] width 170 height 4
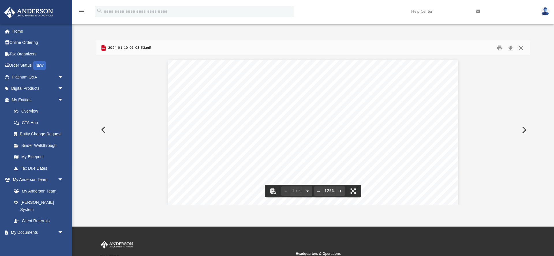
scroll to position [0, 0]
click at [520, 49] on button "Close" at bounding box center [520, 47] width 10 height 9
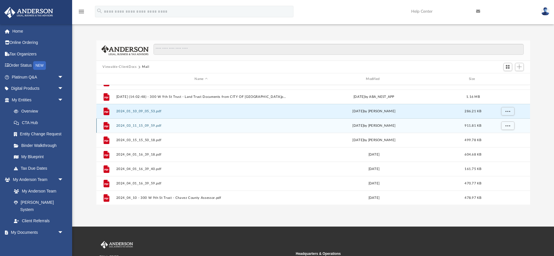
click at [155, 126] on button "2024_03_11_15_09_59.pdf" at bounding box center [201, 126] width 170 height 4
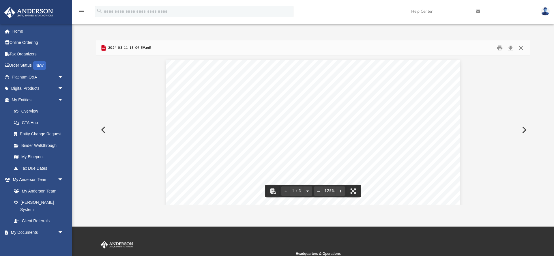
click at [520, 48] on button "Close" at bounding box center [520, 47] width 10 height 9
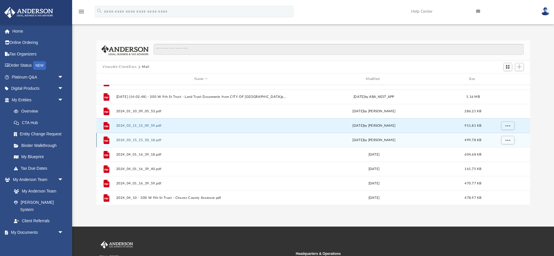
click at [174, 141] on button "2024_03_15_15_50_18.pdf" at bounding box center [201, 140] width 170 height 4
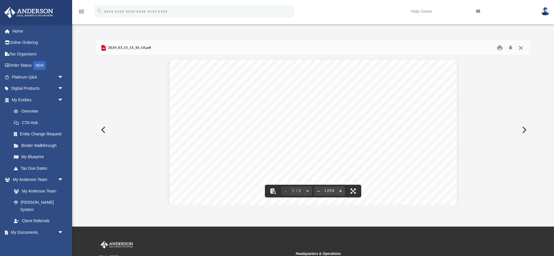
click at [519, 49] on button "Close" at bounding box center [520, 47] width 10 height 9
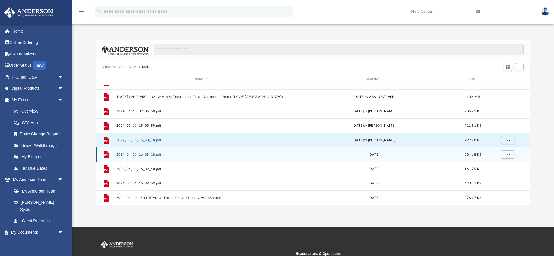
click at [140, 153] on button "2024_04_01_16_39_18.pdf" at bounding box center [201, 155] width 170 height 4
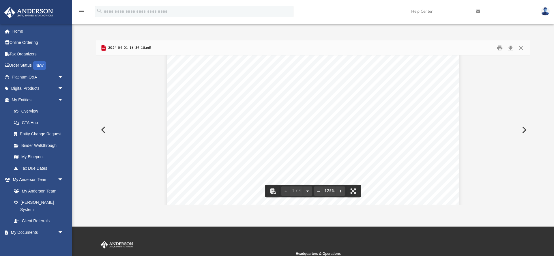
scroll to position [200, 0]
click at [521, 50] on button "Close" at bounding box center [520, 47] width 10 height 9
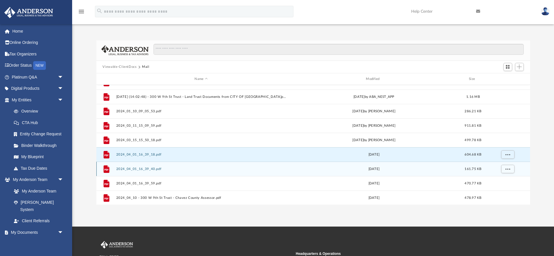
click at [152, 168] on button "2024_04_01_16_39_40.pdf" at bounding box center [201, 169] width 170 height 4
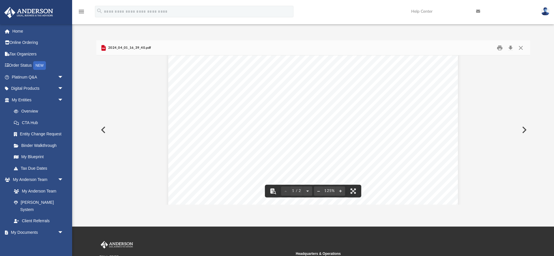
scroll to position [108, 0]
click at [522, 49] on button "Close" at bounding box center [520, 47] width 10 height 9
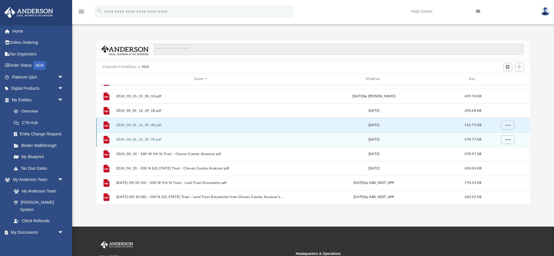
scroll to position [97, 0]
click at [164, 139] on button "2024_04_01_16_39_59.pdf" at bounding box center [201, 140] width 170 height 4
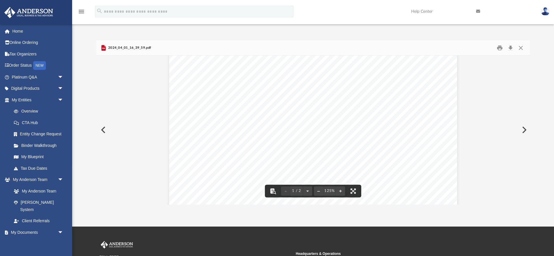
scroll to position [164, 0]
click at [521, 47] on button "Close" at bounding box center [520, 47] width 10 height 9
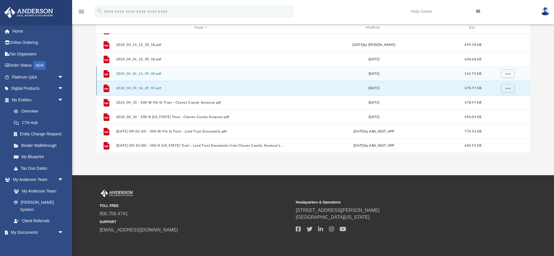
scroll to position [52, 0]
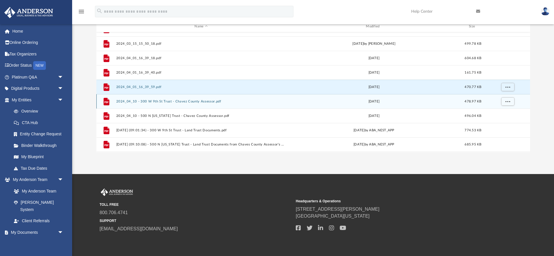
click at [171, 102] on button "2024_04_10 - 300 W 9th St Trust - Chavez County Assessor.pdf" at bounding box center [201, 102] width 170 height 4
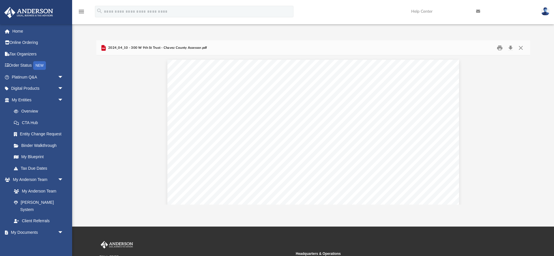
scroll to position [0, 0]
click at [521, 48] on button "Close" at bounding box center [520, 47] width 10 height 9
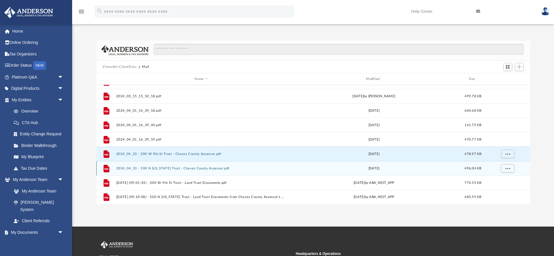
click at [199, 169] on button "2024_04_10 - 500 N Kentucky Trust - Chavez County Assessor.pdf" at bounding box center [201, 168] width 170 height 4
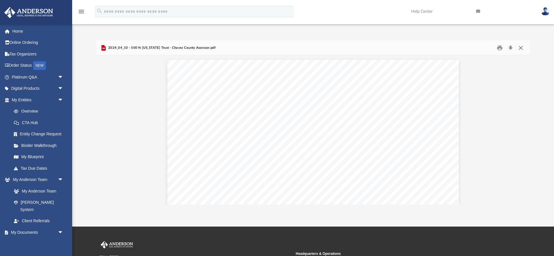
click at [522, 49] on button "Close" at bounding box center [520, 47] width 10 height 9
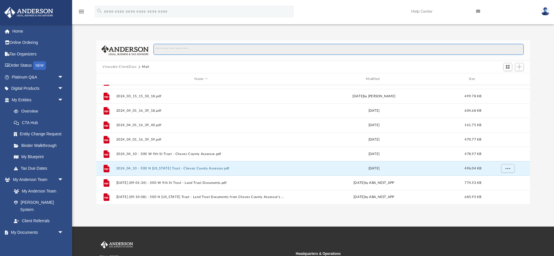
click at [522, 49] on input "Search files and folders" at bounding box center [338, 49] width 370 height 11
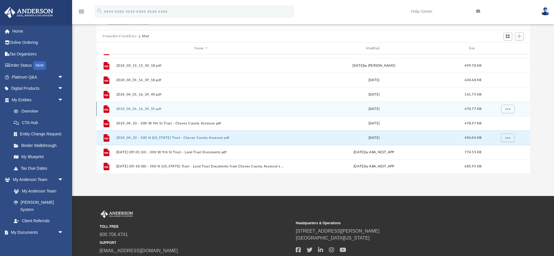
scroll to position [35, 0]
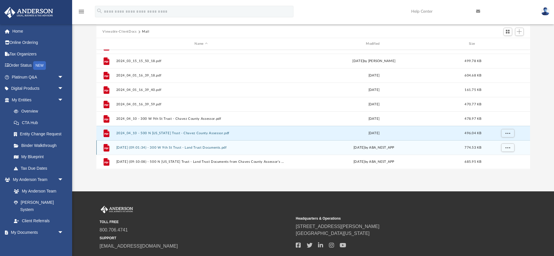
click at [207, 148] on button "2025.01.17 (09:01:34) - 300 W 9th St Trust - Land Trust Documents.pdf" at bounding box center [201, 148] width 170 height 4
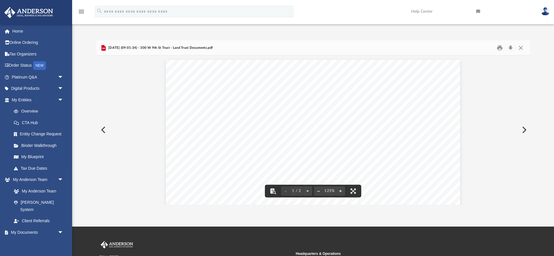
scroll to position [0, 0]
click at [522, 48] on button "Close" at bounding box center [520, 47] width 10 height 9
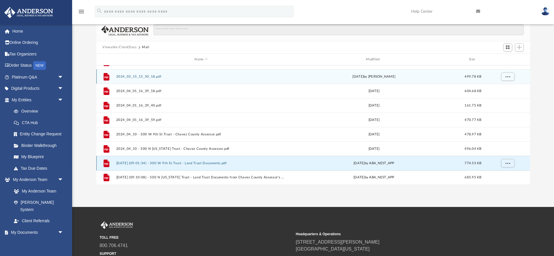
scroll to position [21, 0]
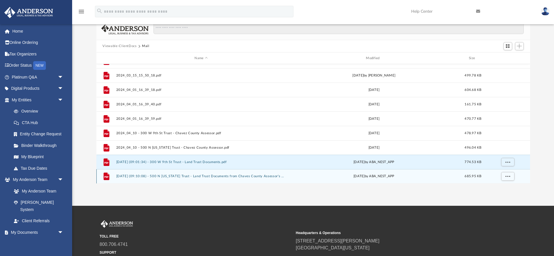
click at [243, 175] on button "2025.04.08 (09:10:08) - 500 N Kentucky Trust - Land Trust Documents from Chaves…" at bounding box center [201, 177] width 170 height 4
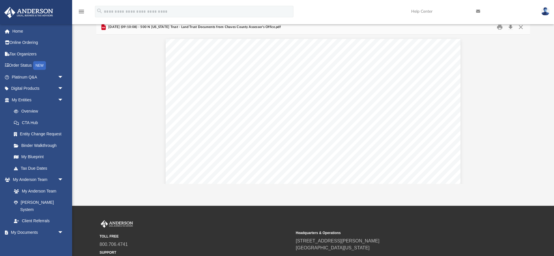
scroll to position [0, 0]
click at [520, 28] on button "Close" at bounding box center [520, 26] width 10 height 9
click at [520, 28] on input "Search files and folders" at bounding box center [338, 28] width 370 height 11
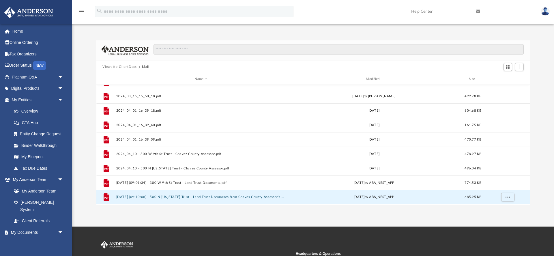
click at [128, 67] on button "Viewable-ClientDocs" at bounding box center [119, 66] width 34 height 5
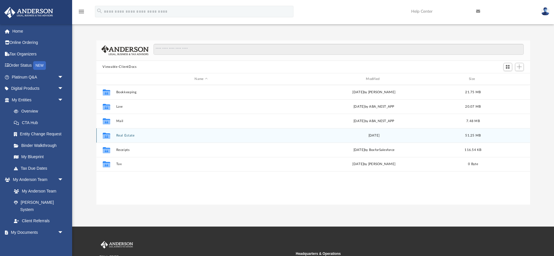
click at [124, 136] on button "Real Estate" at bounding box center [201, 136] width 170 height 4
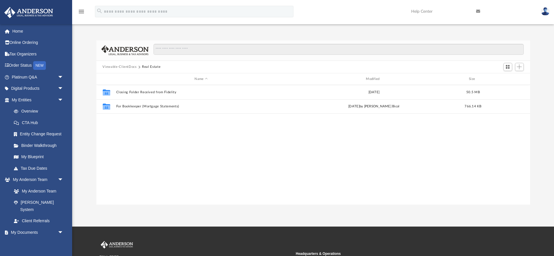
click at [124, 136] on div "Collaborated Folder Closing Folder Received from Fidelity Mon Sep 18 2023 50.5 …" at bounding box center [313, 144] width 434 height 119
click at [124, 67] on button "Viewable-ClientDocs" at bounding box center [119, 66] width 34 height 5
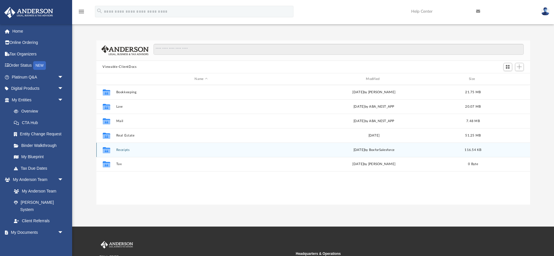
click at [125, 151] on button "Receipts" at bounding box center [201, 150] width 170 height 4
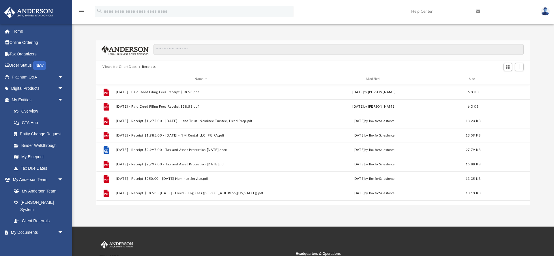
click at [125, 67] on button "Viewable-ClientDocs" at bounding box center [119, 66] width 34 height 5
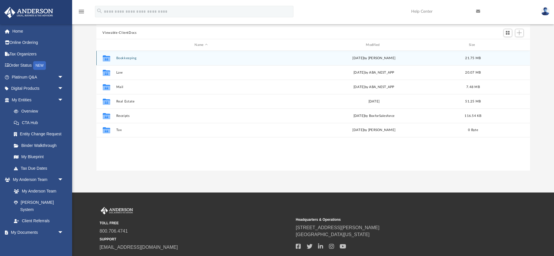
scroll to position [37, 0]
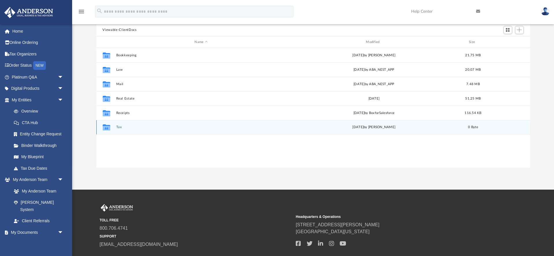
click at [119, 127] on button "Tax" at bounding box center [201, 127] width 170 height 4
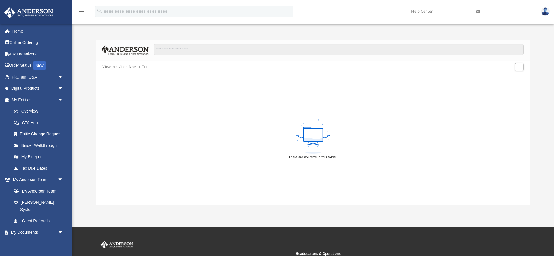
scroll to position [0, 0]
click at [117, 66] on button "Viewable-ClientDocs" at bounding box center [119, 66] width 34 height 5
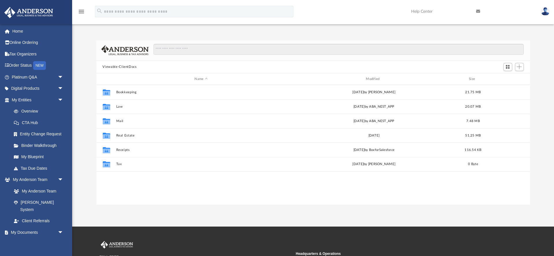
scroll to position [131, 434]
click at [119, 67] on button "Viewable-ClientDocs" at bounding box center [119, 66] width 34 height 5
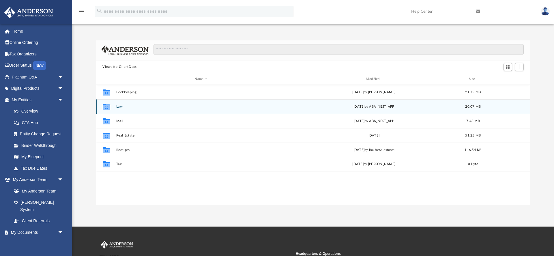
click at [118, 108] on button "Law" at bounding box center [201, 107] width 170 height 4
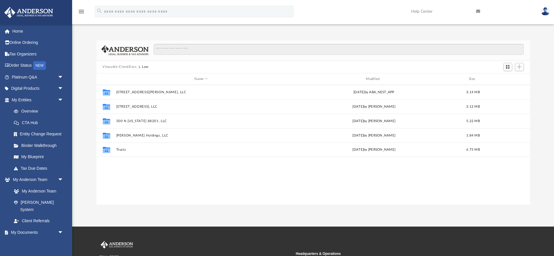
click at [186, 168] on div "Collaborated Folder 12 Holly Loop 88201, LLC Wed Mar 12 2025 by ABA_NEST_APP 3.…" at bounding box center [313, 144] width 434 height 119
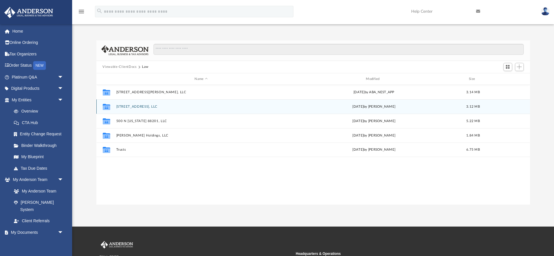
click at [142, 105] on button "[STREET_ADDRESS], LLC" at bounding box center [201, 107] width 170 height 4
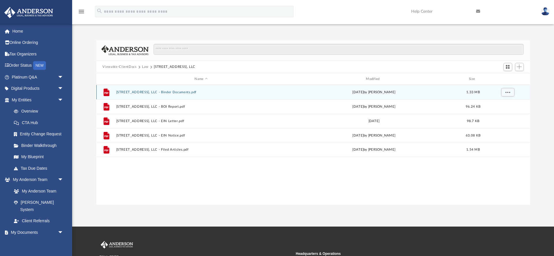
click at [334, 93] on div "Tue Nov 21 2023 by Mya Ford" at bounding box center [374, 92] width 170 height 5
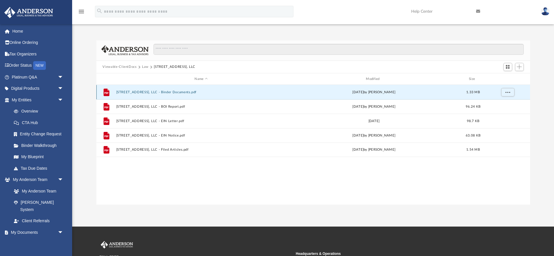
click at [334, 93] on div "Tue Nov 21 2023 by Mya Ford" at bounding box center [374, 92] width 170 height 5
click at [186, 93] on button "[STREET_ADDRESS], LLC - Binder Documents.pdf" at bounding box center [201, 92] width 170 height 4
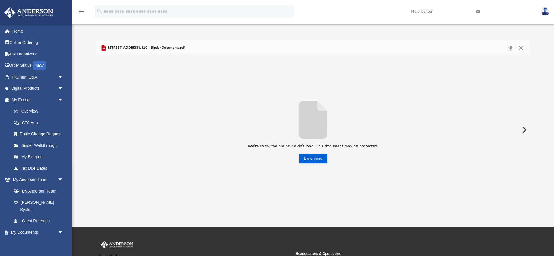
drag, startPoint x: 311, startPoint y: 157, endPoint x: 426, endPoint y: 141, distance: 116.1
click at [426, 141] on div "We’re sorry, the preview didn’t load. This document may be protected. Download" at bounding box center [313, 130] width 434 height 67
click at [524, 47] on button "Close" at bounding box center [520, 48] width 10 height 8
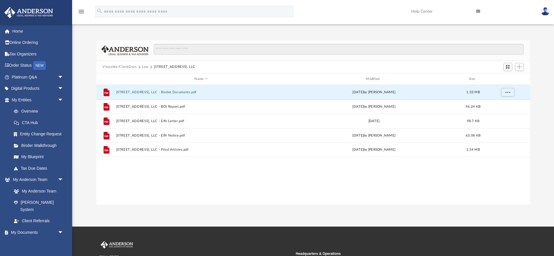
click at [256, 181] on div "File [STREET_ADDRESS], LLC - Binder Documents.pdf [DATE] by [PERSON_NAME] 1.33 …" at bounding box center [313, 144] width 434 height 119
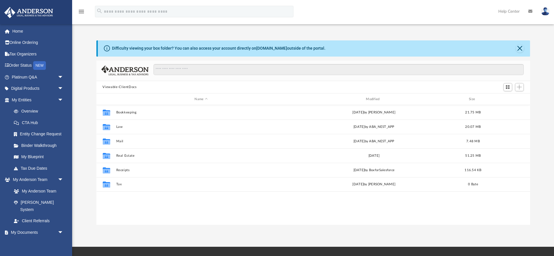
scroll to position [131, 434]
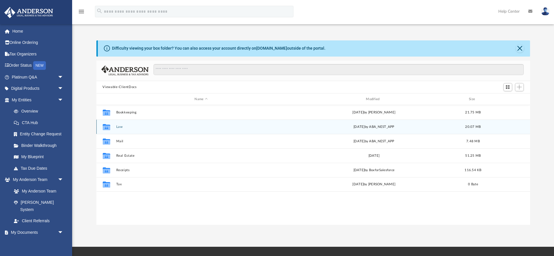
click at [119, 128] on button "Law" at bounding box center [201, 127] width 170 height 4
click at [120, 127] on button "[STREET_ADDRESS], LLC" at bounding box center [201, 127] width 170 height 4
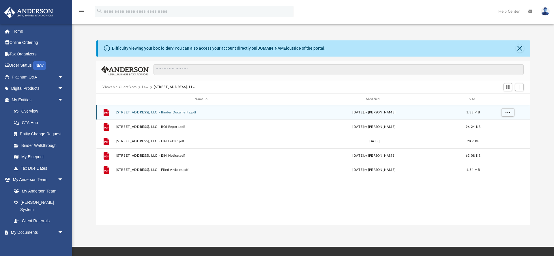
click at [149, 113] on button "[STREET_ADDRESS], LLC - Binder Documents.pdf" at bounding box center [201, 112] width 170 height 4
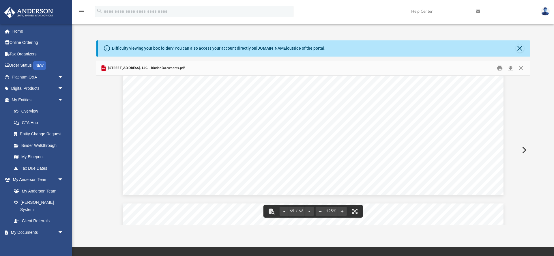
scroll to position [24270, 0]
click at [520, 50] on button "Close" at bounding box center [520, 48] width 8 height 8
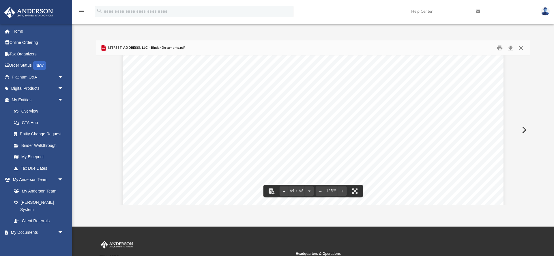
click at [519, 50] on button "Close" at bounding box center [520, 47] width 10 height 9
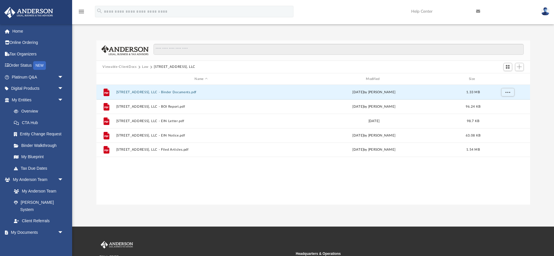
click at [146, 183] on div "File [STREET_ADDRESS], LLC - Binder Documents.pdf [DATE] by [PERSON_NAME] 1.33 …" at bounding box center [313, 144] width 434 height 119
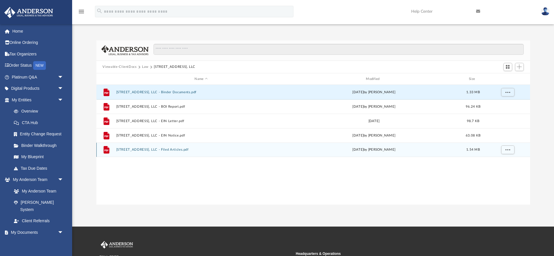
click at [165, 149] on button "[STREET_ADDRESS], LLC - Filed Articles.pdf" at bounding box center [201, 150] width 170 height 4
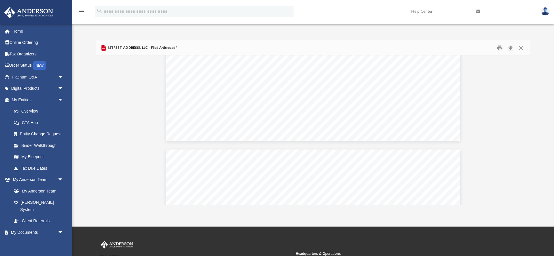
scroll to position [643, 0]
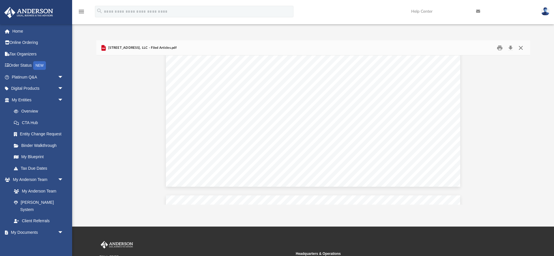
click at [522, 49] on button "Close" at bounding box center [520, 47] width 10 height 9
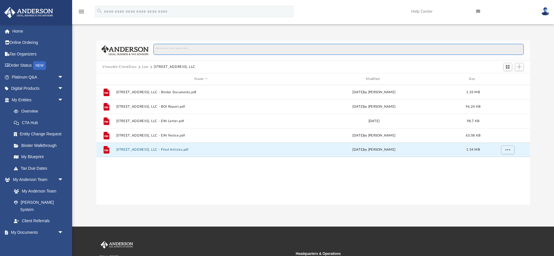
click at [522, 49] on input "Search files and folders" at bounding box center [338, 49] width 370 height 11
click at [220, 165] on div "File [STREET_ADDRESS], LLC - Binder Documents.pdf [DATE] by [PERSON_NAME] 1.33 …" at bounding box center [313, 144] width 434 height 119
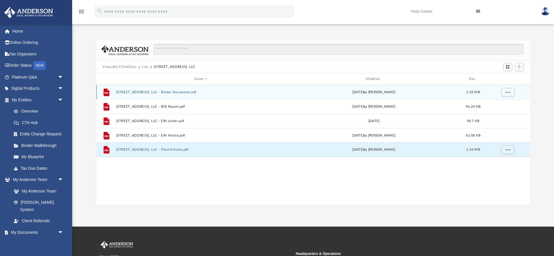
click at [177, 94] on button "[STREET_ADDRESS], LLC - Binder Documents.pdf" at bounding box center [201, 92] width 170 height 4
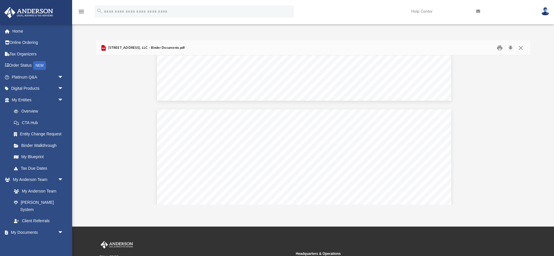
scroll to position [16304, 9]
click at [521, 47] on button "Close" at bounding box center [520, 47] width 10 height 9
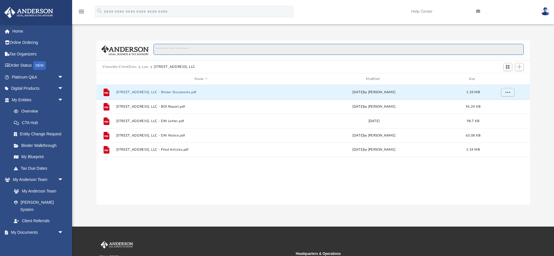
click at [521, 47] on input "Search files and folders" at bounding box center [338, 49] width 370 height 11
click at [228, 184] on div "File [STREET_ADDRESS], LLC - Binder Documents.pdf [DATE] by [PERSON_NAME] 1.33 …" at bounding box center [313, 144] width 434 height 119
